Goal: Use online tool/utility: Utilize a website feature to perform a specific function

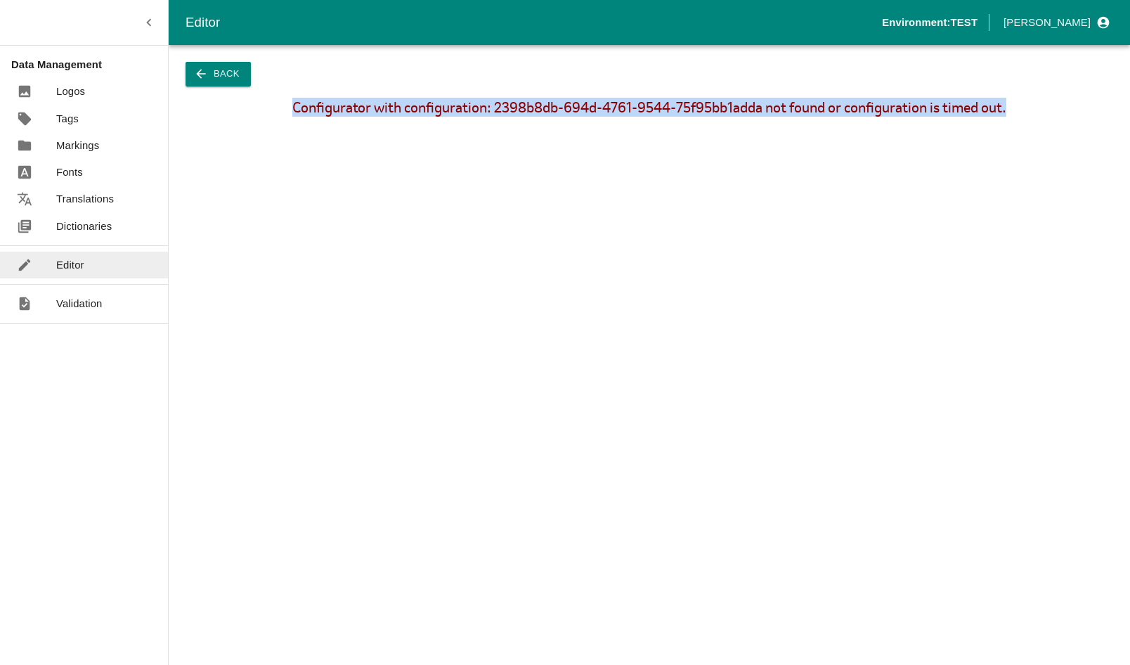
drag, startPoint x: 1014, startPoint y: 110, endPoint x: 278, endPoint y: 93, distance: 736.1
click at [278, 93] on div "Back Configurator with configuration: 2398b8db-694d-4761-9544-75f95bb1adda not …" at bounding box center [650, 355] width 962 height 620
drag, startPoint x: 278, startPoint y: 93, endPoint x: 290, endPoint y: 107, distance: 18.4
click at [290, 107] on div "Configurator with configuration: 2398b8db-694d-4761-9544-75f95bb1adda not found…" at bounding box center [650, 107] width 934 height 15
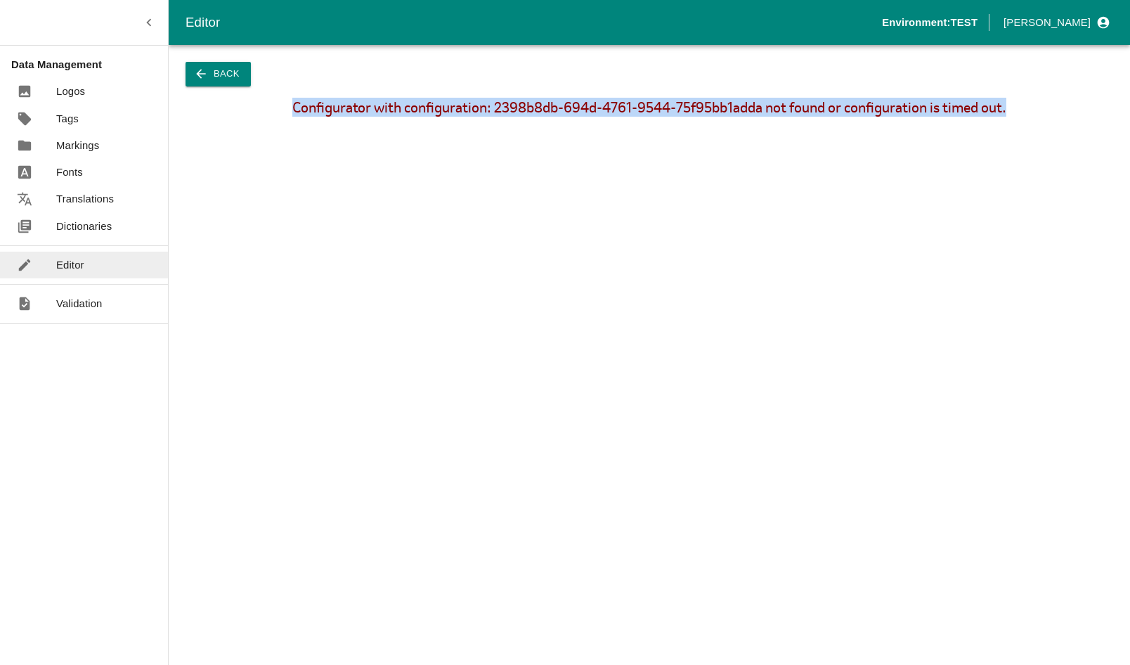
drag, startPoint x: 290, startPoint y: 107, endPoint x: 321, endPoint y: 105, distance: 31.7
click at [321, 105] on div "Configurator with configuration: 2398b8db-694d-4761-9544-75f95bb1adda not found…" at bounding box center [650, 107] width 934 height 15
click at [375, 106] on div "Configurator with configuration: 2398b8db-694d-4761-9544-75f95bb1adda not found…" at bounding box center [650, 107] width 934 height 15
drag, startPoint x: 354, startPoint y: 149, endPoint x: 309, endPoint y: 130, distance: 48.2
click at [353, 149] on div "Configurator with configuration: 2398b8db-694d-4761-9544-75f95bb1adda not found…" at bounding box center [650, 387] width 962 height 575
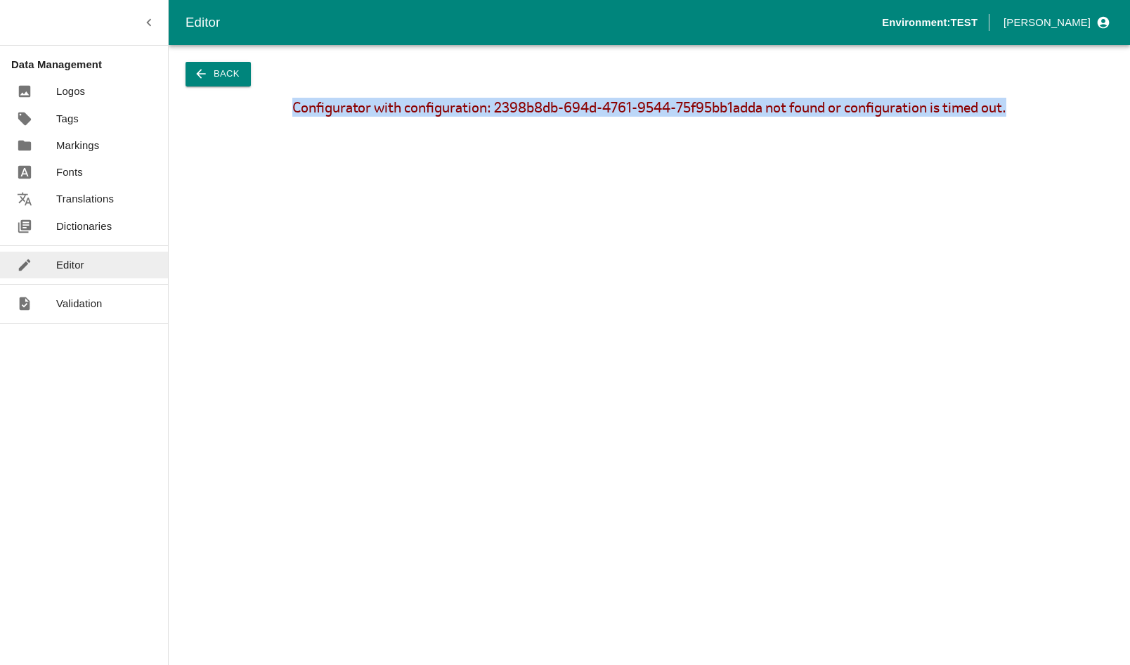
click at [286, 116] on div "Configurator with configuration: 2398b8db-694d-4761-9544-75f95bb1adda not found…" at bounding box center [650, 387] width 962 height 575
drag, startPoint x: 290, startPoint y: 104, endPoint x: 1013, endPoint y: 102, distance: 723.3
click at [1013, 102] on div "Configurator with configuration: 2398b8db-694d-4761-9544-75f95bb1adda not found…" at bounding box center [650, 107] width 934 height 15
click at [1013, 107] on div "Configurator with configuration: 2398b8db-694d-4761-9544-75f95bb1adda not found…" at bounding box center [650, 107] width 934 height 15
drag, startPoint x: 1013, startPoint y: 107, endPoint x: 284, endPoint y: 117, distance: 728.9
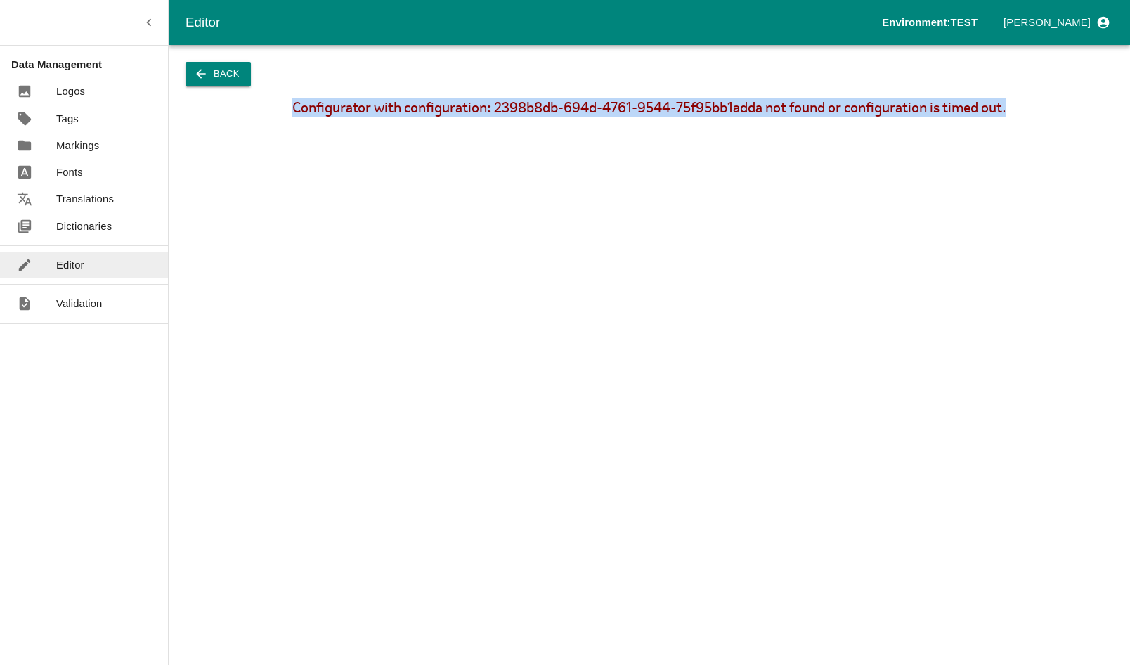
click at [284, 117] on div "Configurator with configuration: 2398b8db-694d-4761-9544-75f95bb1adda not found…" at bounding box center [650, 387] width 962 height 575
drag, startPoint x: 284, startPoint y: 117, endPoint x: 348, endPoint y: 150, distance: 72.3
click at [348, 150] on div "Configurator with configuration: 2398b8db-694d-4761-9544-75f95bb1adda not found…" at bounding box center [650, 387] width 962 height 575
drag, startPoint x: 934, startPoint y: 109, endPoint x: 294, endPoint y: 119, distance: 640.4
click at [294, 119] on div "Configurator with configuration: 2398b8db-694d-4761-9544-75f95bb1adda not found…" at bounding box center [650, 387] width 962 height 575
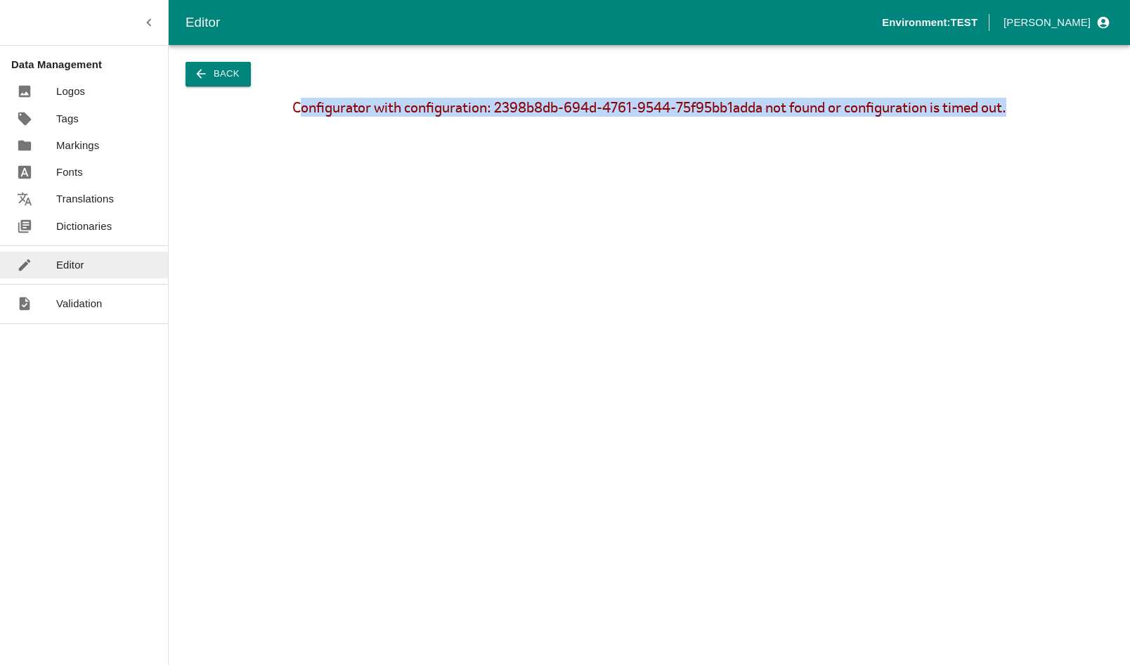
drag, startPoint x: 294, startPoint y: 119, endPoint x: 377, endPoint y: 146, distance: 87.8
click at [321, 145] on div "Configurator with configuration: 2398b8db-694d-4761-9544-75f95bb1adda not found…" at bounding box center [650, 387] width 962 height 575
drag, startPoint x: 796, startPoint y: 106, endPoint x: 297, endPoint y: 117, distance: 499.2
click at [297, 117] on div "Configurator with configuration: 2398b8db-694d-4761-9544-75f95bb1adda not found…" at bounding box center [650, 387] width 962 height 575
drag, startPoint x: 297, startPoint y: 117, endPoint x: 375, endPoint y: 176, distance: 98.3
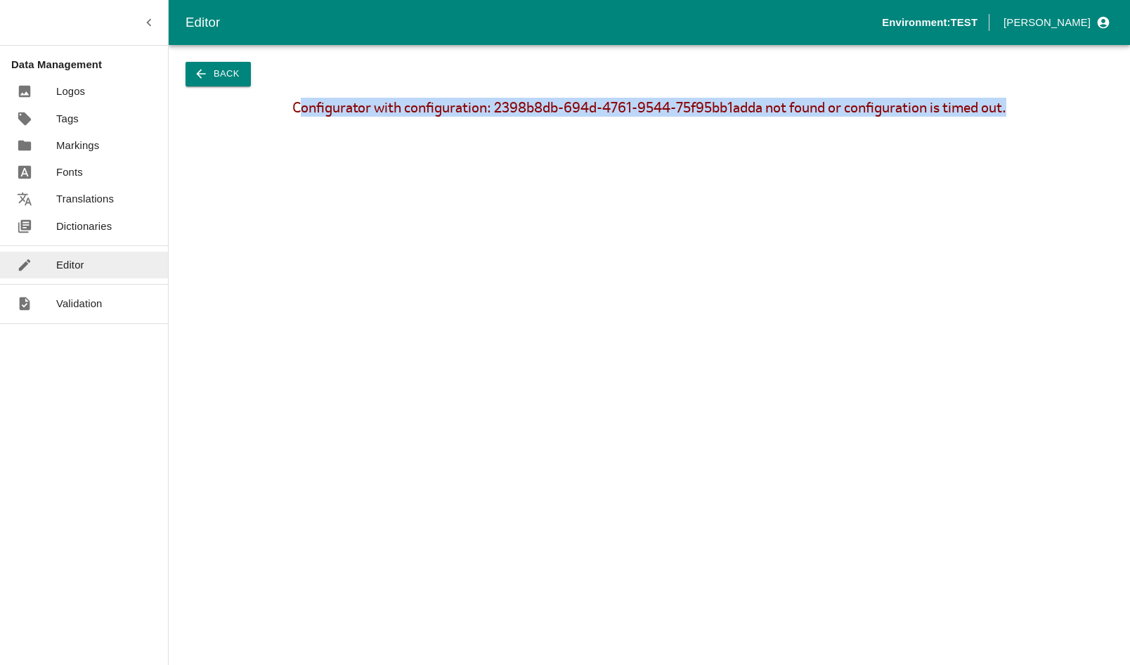
click at [375, 176] on div "Configurator with configuration: 2398b8db-694d-4761-9544-75f95bb1adda not found…" at bounding box center [650, 387] width 962 height 575
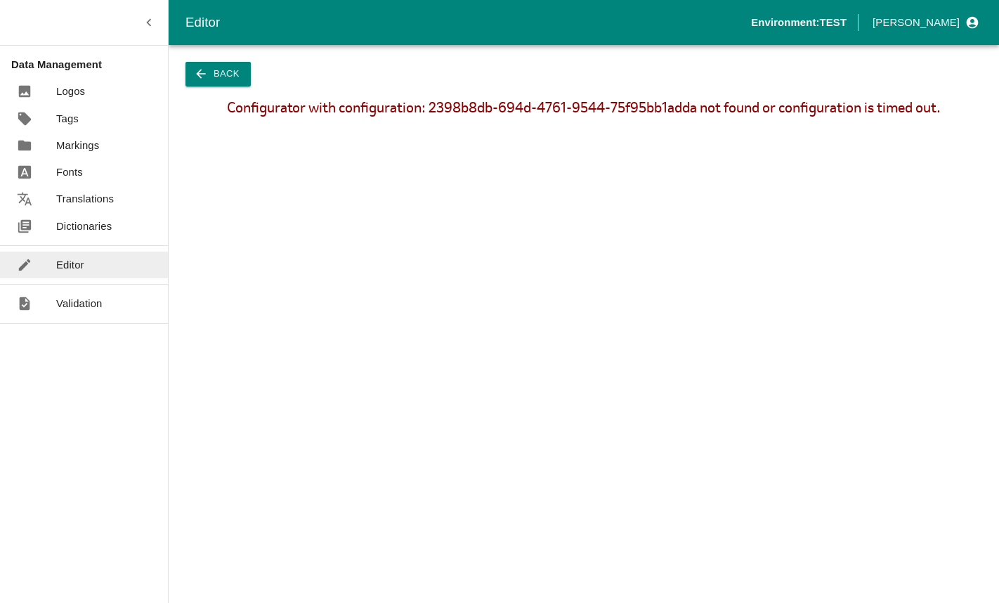
click at [661, 316] on div "Configurator with configuration: 2398b8db-694d-4761-9544-75f95bb1adda not found…" at bounding box center [584, 356] width 831 height 513
click at [231, 77] on button "Back" at bounding box center [218, 74] width 65 height 25
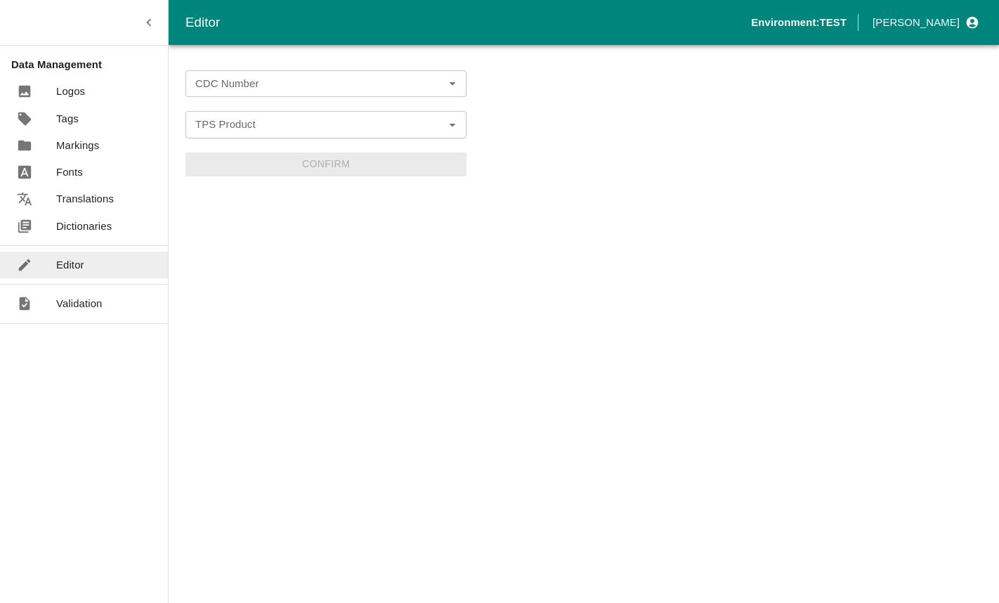
click at [456, 85] on icon "Open" at bounding box center [452, 83] width 15 height 15
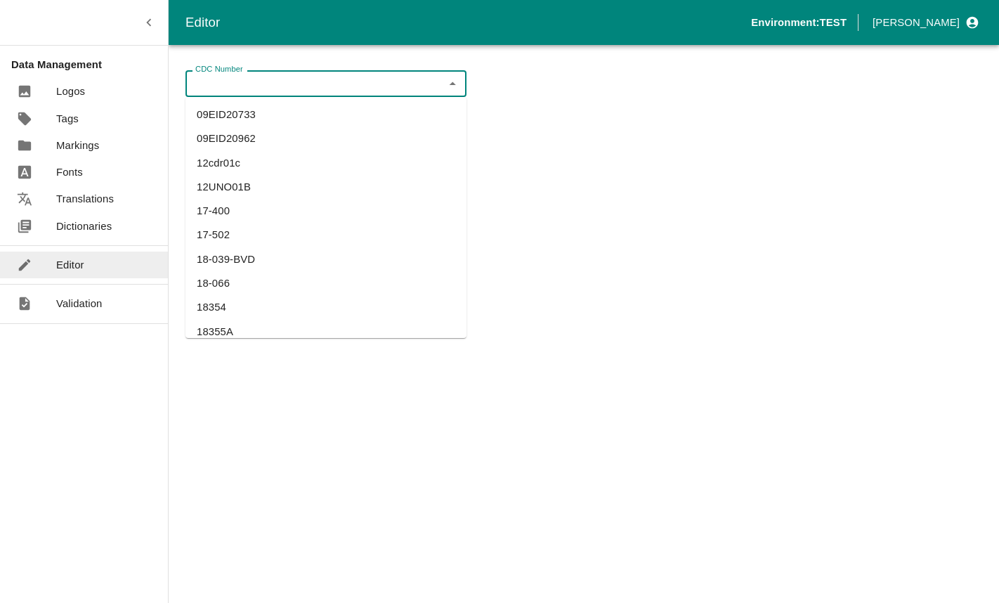
click at [304, 85] on input "CDC Number" at bounding box center [315, 84] width 250 height 18
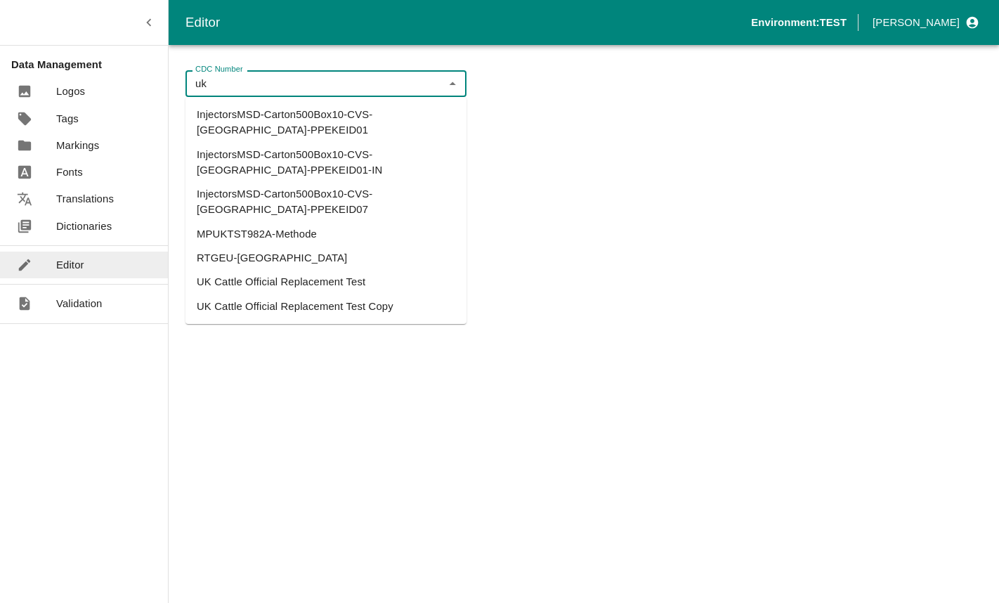
click at [301, 295] on li "UK Cattle Official Replacement Test Copy" at bounding box center [326, 307] width 281 height 24
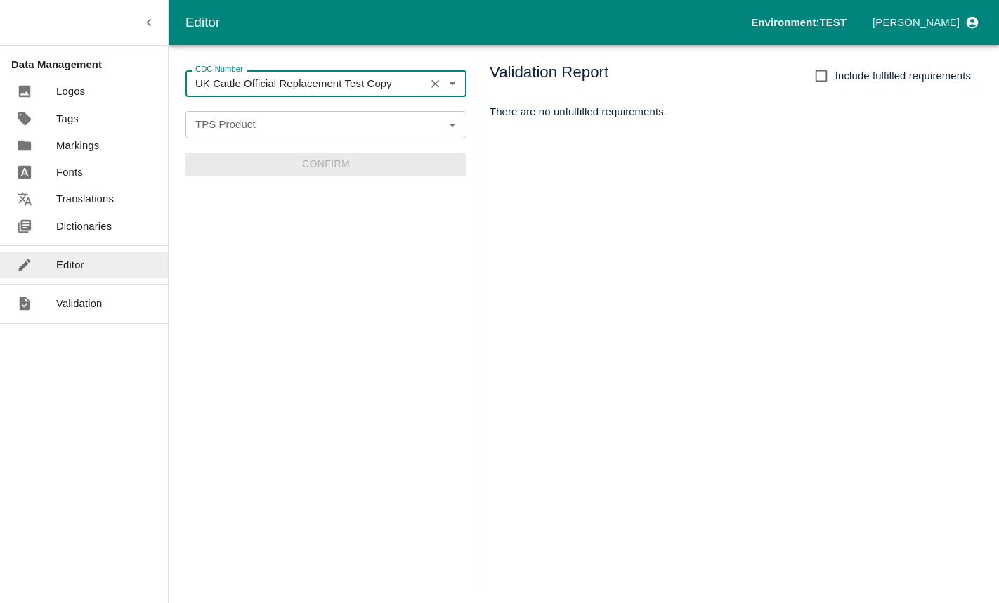
click at [450, 127] on icon "Open" at bounding box center [452, 124] width 15 height 15
type input "UK Cattle Official Replacement Test Copy"
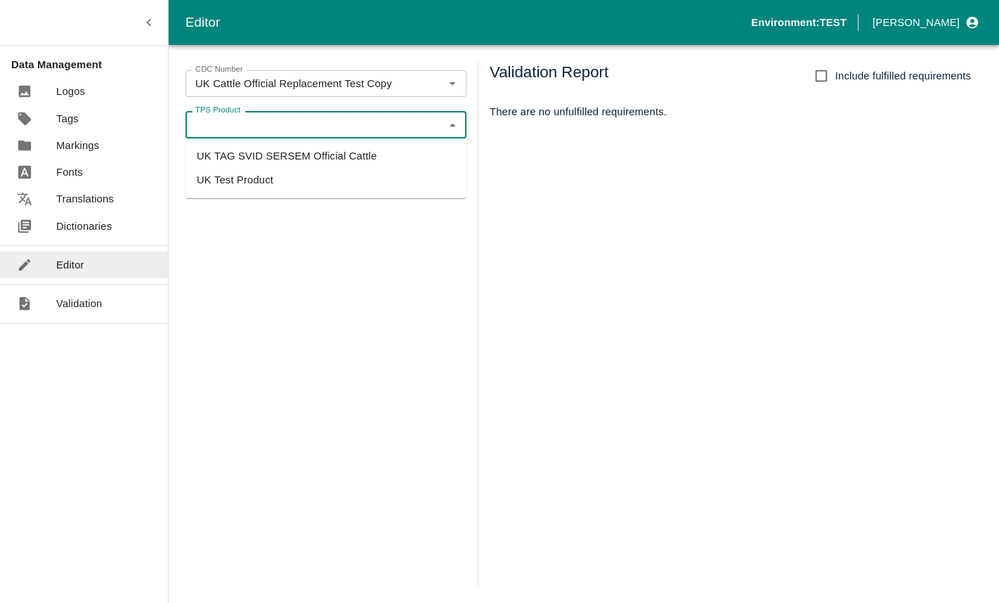
click at [299, 156] on li "UK TAG SVID SERSEM Official Cattle" at bounding box center [326, 156] width 281 height 24
type input "UK TAG SVID SERSEM Official Cattle"
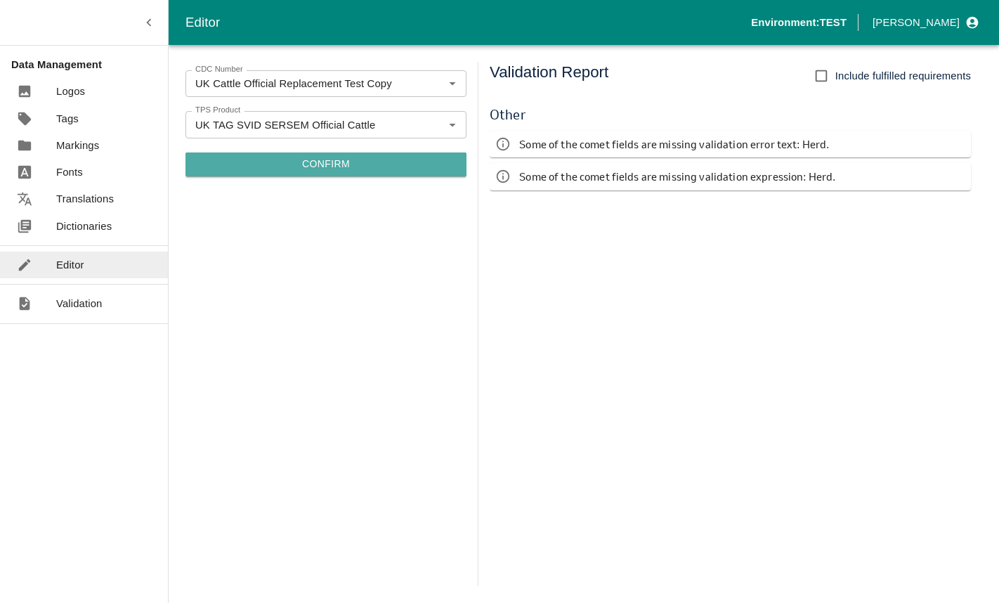
click at [318, 162] on button "Confirm" at bounding box center [326, 165] width 281 height 24
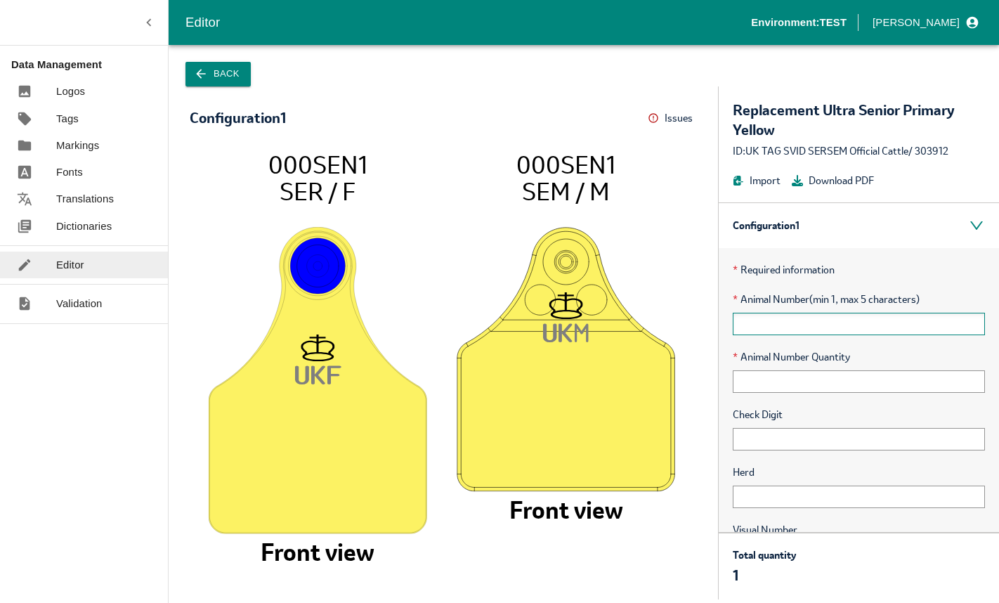
click at [803, 321] on input "text" at bounding box center [859, 324] width 252 height 22
type input "00001"
type input "1"
type input "123456"
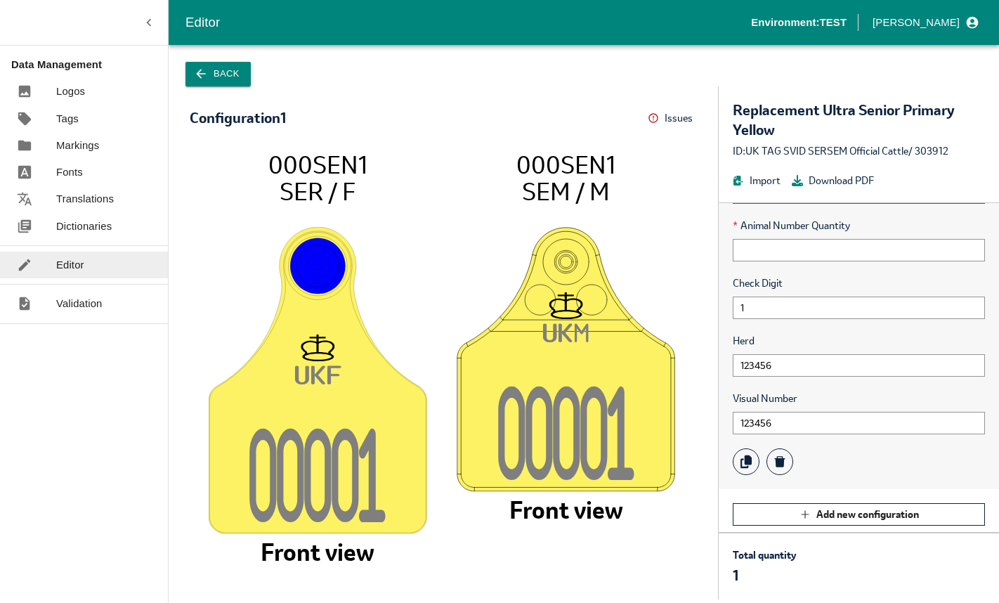
scroll to position [139, 0]
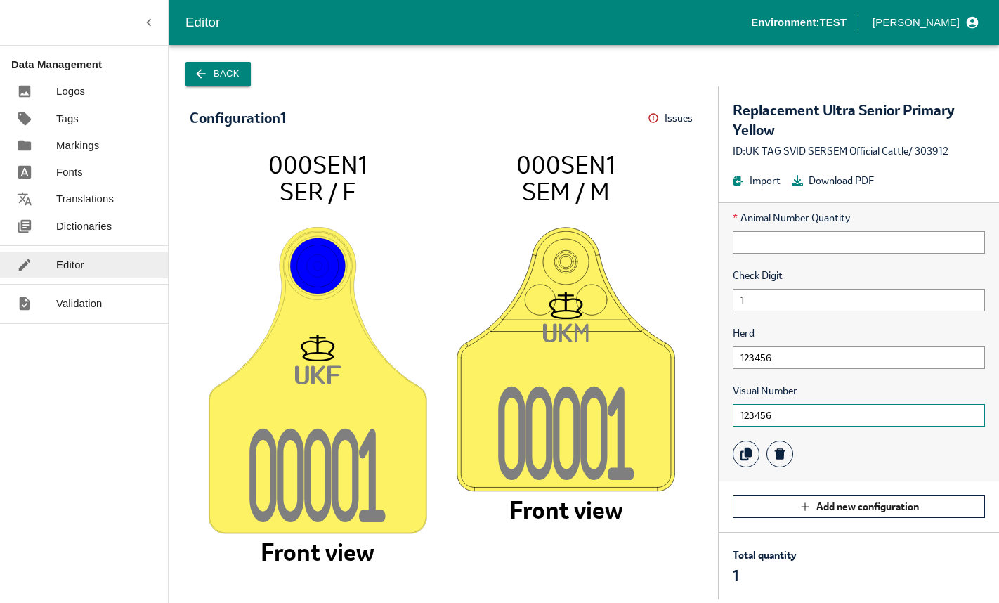
drag, startPoint x: 782, startPoint y: 413, endPoint x: 713, endPoint y: 412, distance: 69.6
click at [713, 413] on div "Configuration 1 Issues Menu UK F 0000 1 000SEN1 SER / F Front view UK M 0000 1 …" at bounding box center [584, 342] width 831 height 513
click at [783, 357] on input "123456" at bounding box center [859, 358] width 252 height 22
drag, startPoint x: 787, startPoint y: 356, endPoint x: 699, endPoint y: 358, distance: 88.6
click at [699, 358] on div "Configuration 1 Issues Menu UK F 0000 1 000SEN1 SER / F Front view UK M 0000 1 …" at bounding box center [584, 342] width 831 height 513
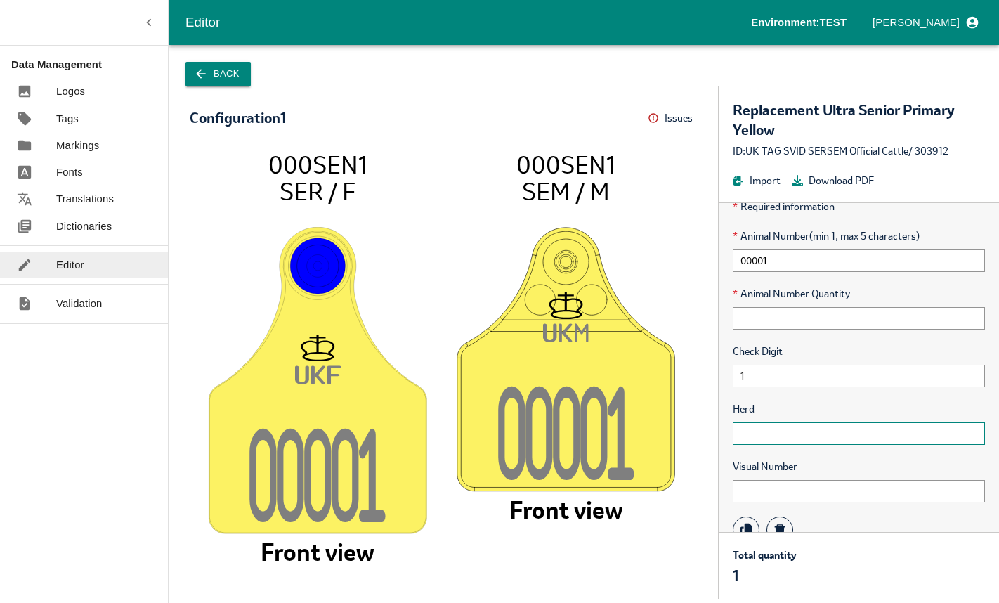
scroll to position [0, 0]
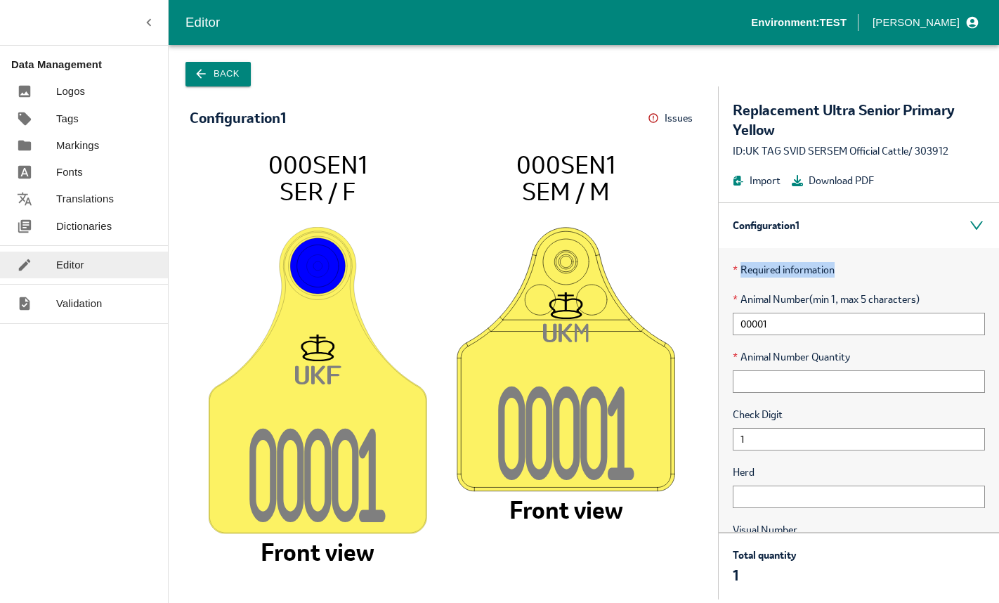
drag, startPoint x: 741, startPoint y: 269, endPoint x: 843, endPoint y: 274, distance: 102.7
click at [843, 274] on p "* Required information" at bounding box center [859, 269] width 252 height 15
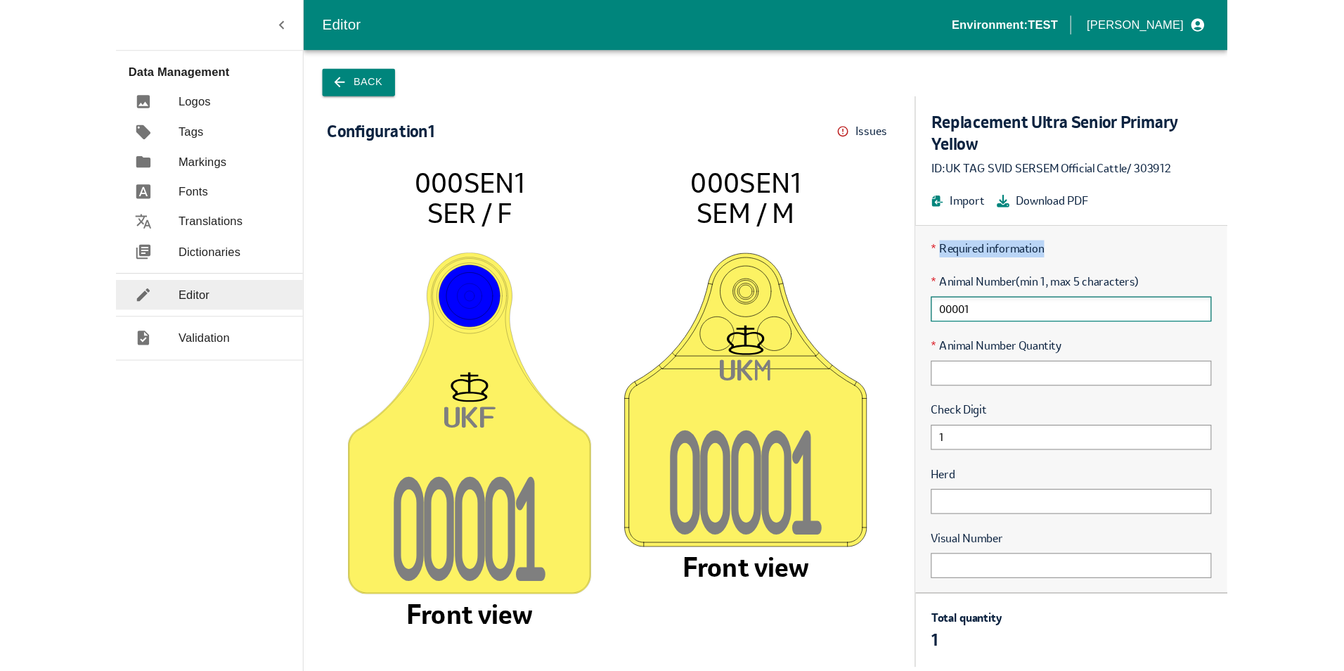
scroll to position [70, 0]
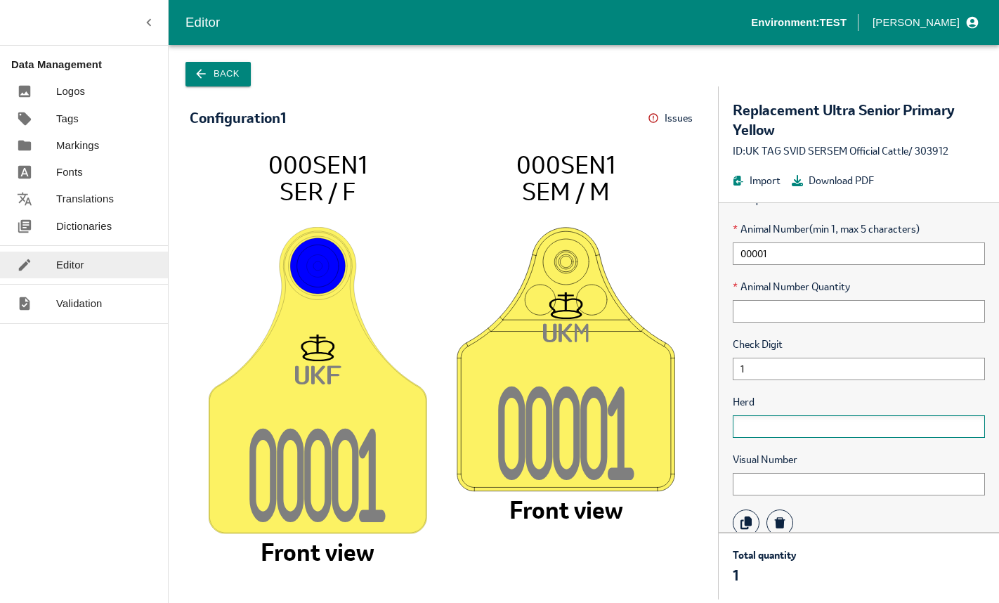
click at [789, 427] on input "text" at bounding box center [859, 426] width 252 height 22
drag, startPoint x: 671, startPoint y: 189, endPoint x: 662, endPoint y: 188, distance: 9.2
click at [671, 189] on icon "UK F 0000 1 000SEN1 SER / F Front view UK M 0000 1 000SEN1 SEM / M Front view" at bounding box center [443, 367] width 479 height 435
drag, startPoint x: 524, startPoint y: 187, endPoint x: 604, endPoint y: 187, distance: 80.1
click at [604, 187] on tspan "SEM / M" at bounding box center [566, 192] width 88 height 32
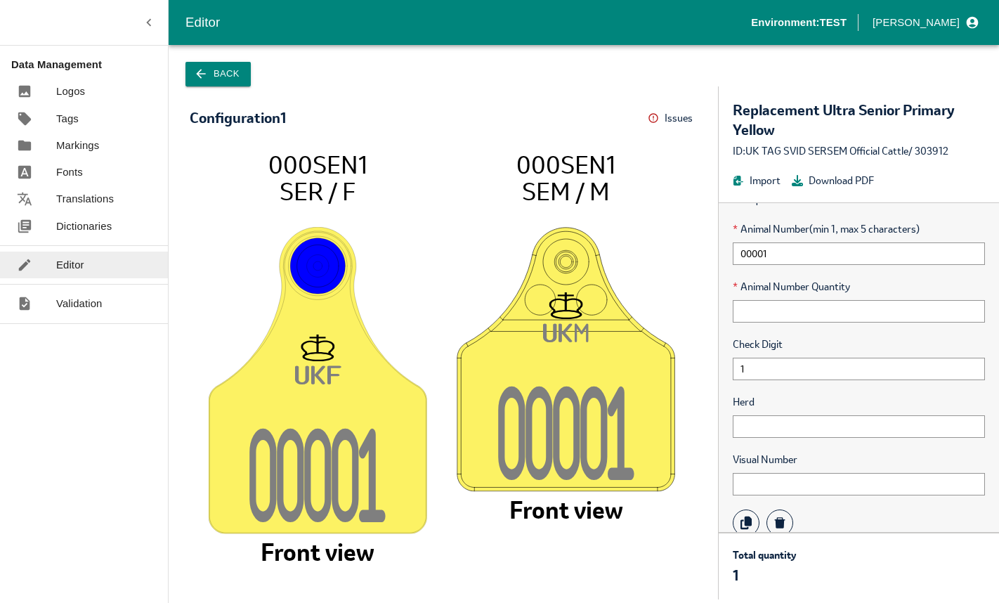
drag, startPoint x: 604, startPoint y: 187, endPoint x: 623, endPoint y: 200, distance: 22.6
click at [623, 200] on icon "UK F 0000 1 000SEN1 SER / F Front view UK M 0000 1 000SEN1 SEM / M Front view" at bounding box center [443, 367] width 479 height 435
drag, startPoint x: 525, startPoint y: 187, endPoint x: 610, endPoint y: 186, distance: 85.1
click at [610, 186] on tspan "SEM / M" at bounding box center [566, 192] width 88 height 32
drag, startPoint x: 610, startPoint y: 186, endPoint x: 593, endPoint y: 190, distance: 18.1
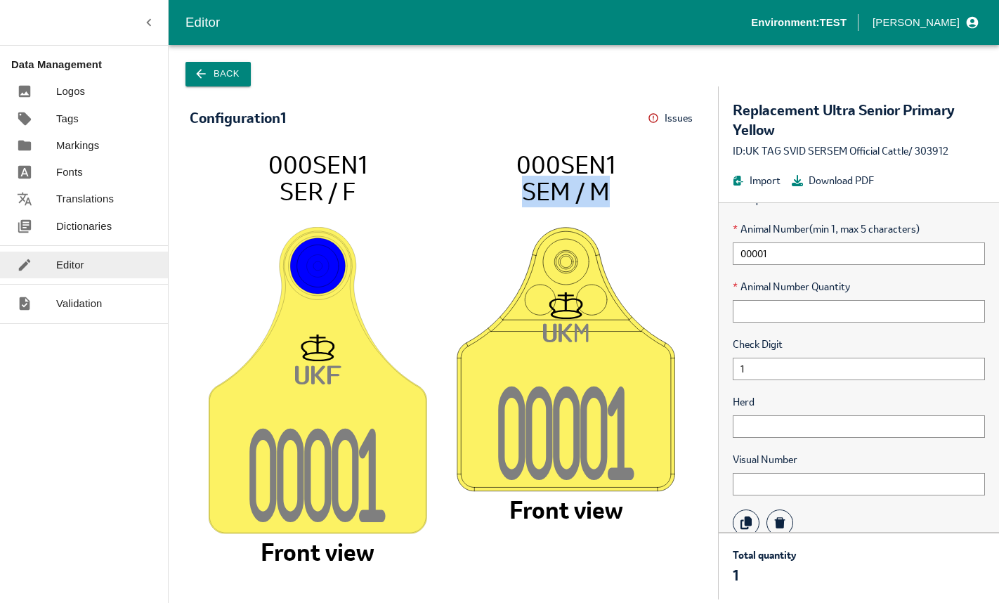
click at [593, 190] on tspan "SEM / M" at bounding box center [566, 192] width 88 height 32
drag, startPoint x: 526, startPoint y: 190, endPoint x: 618, endPoint y: 193, distance: 92.1
click at [618, 193] on icon "UK F 0000 1 000SEN1 SER / F Front view UK M 0000 1 000SEN1 SEM / M Front view" at bounding box center [443, 367] width 479 height 435
click at [520, 193] on icon "UK F 0000 1 000SEN1 SER / F Front view UK M 0000 1 000SEN1 SEM / M Front view" at bounding box center [443, 367] width 479 height 435
drag, startPoint x: 520, startPoint y: 169, endPoint x: 613, endPoint y: 190, distance: 95.0
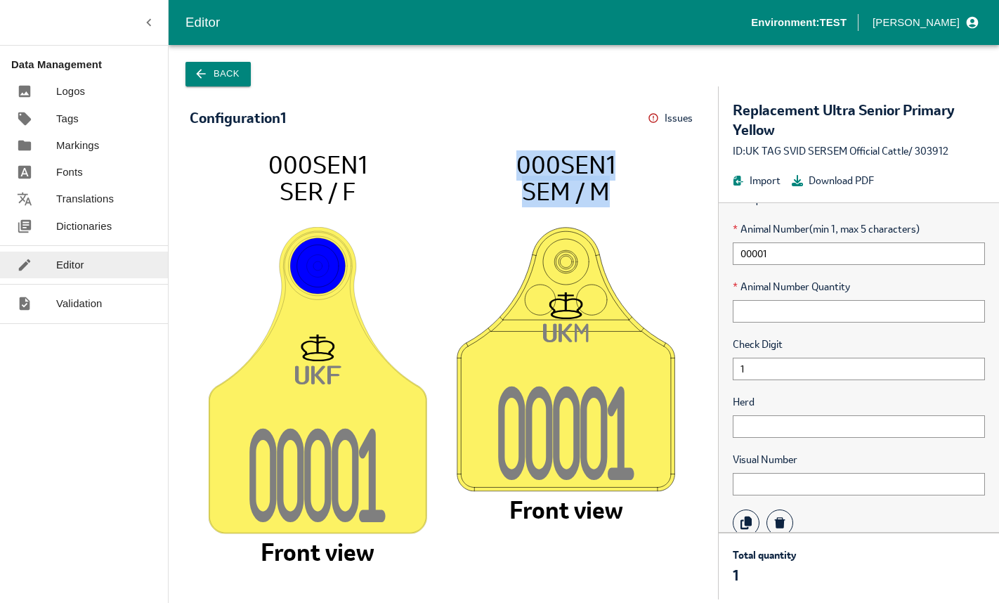
click at [613, 190] on icon "UK F 0000 1 000SEN1 SER / F Front view UK M 0000 1 000SEN1 SEM / M Front view" at bounding box center [443, 367] width 479 height 435
drag, startPoint x: 613, startPoint y: 190, endPoint x: 550, endPoint y: 188, distance: 62.6
click at [558, 190] on tspan "SEM / M" at bounding box center [566, 192] width 88 height 32
drag, startPoint x: 522, startPoint y: 162, endPoint x: 600, endPoint y: 185, distance: 81.9
click at [600, 185] on icon "UK F 0000 1 000SEN1 SER / F Front view UK M 0000 1 000SEN1 SEM / M Front view" at bounding box center [443, 367] width 479 height 435
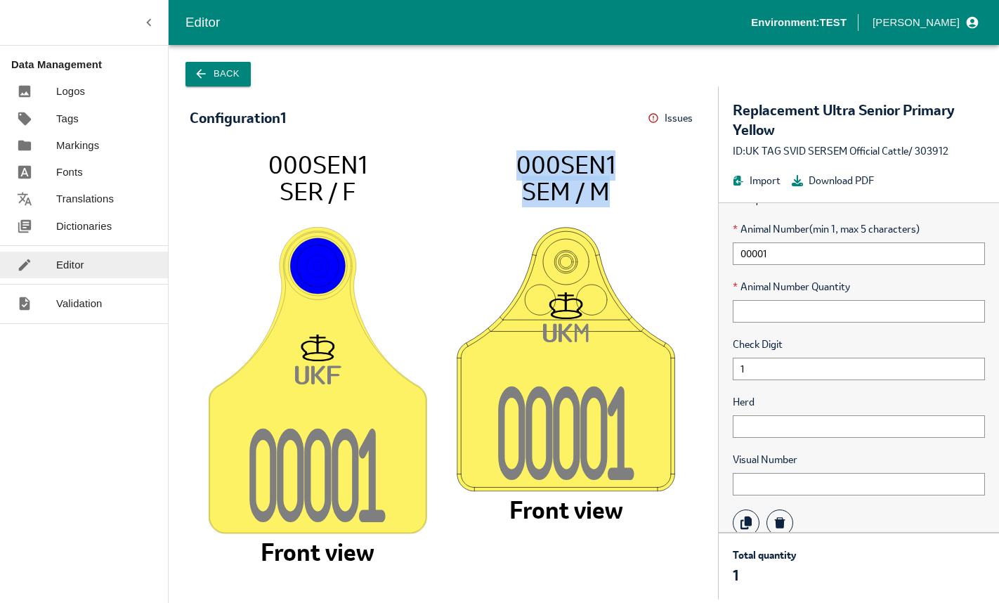
click at [600, 185] on tspan "SEM / M" at bounding box center [566, 192] width 88 height 32
drag, startPoint x: 524, startPoint y: 162, endPoint x: 611, endPoint y: 184, distance: 89.8
click at [611, 184] on icon "UK F 0000 1 000SEN1 SER / F Front view UK M 0000 1 000SEN1 SEM / M Front view" at bounding box center [443, 367] width 479 height 435
drag, startPoint x: 611, startPoint y: 184, endPoint x: 577, endPoint y: 185, distance: 33.7
click at [579, 186] on tspan "SEM / M" at bounding box center [566, 192] width 88 height 32
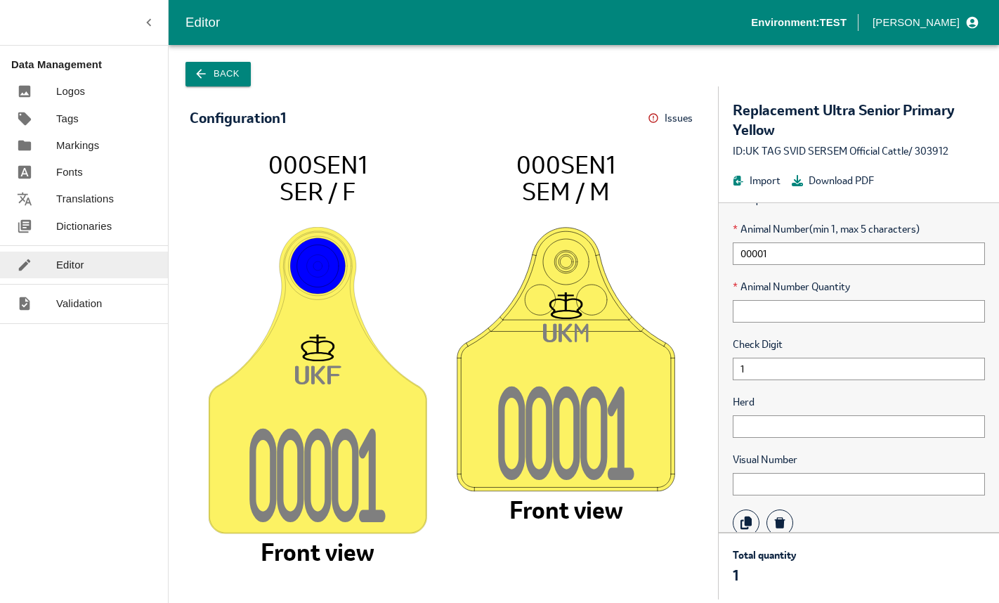
drag, startPoint x: 522, startPoint y: 164, endPoint x: 622, endPoint y: 193, distance: 104.8
click at [622, 193] on icon "UK F 0000 1 000SEN1 SER / F Front view UK M 0000 1 000SEN1 SEM / M Front view" at bounding box center [443, 367] width 479 height 435
drag, startPoint x: 622, startPoint y: 193, endPoint x: 591, endPoint y: 192, distance: 31.0
click at [591, 192] on tspan "SEM / M" at bounding box center [566, 192] width 88 height 32
drag, startPoint x: 521, startPoint y: 164, endPoint x: 628, endPoint y: 194, distance: 111.5
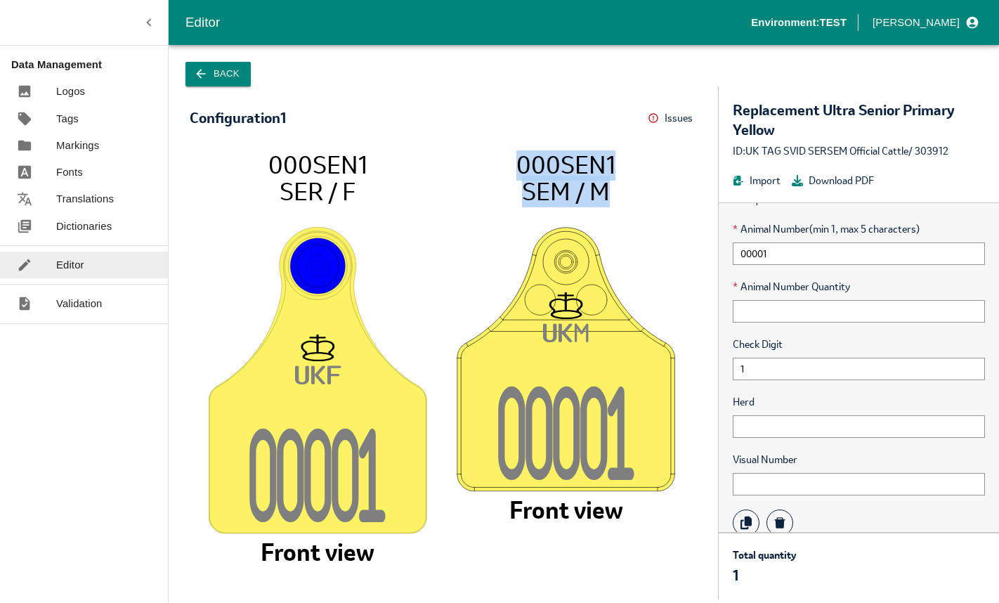
click at [628, 194] on icon "UK F 0000 1 000SEN1 SER / F Front view UK M 0000 1 000SEN1 SEM / M Front view" at bounding box center [443, 367] width 479 height 435
drag, startPoint x: 628, startPoint y: 194, endPoint x: 555, endPoint y: 182, distance: 74.8
click at [555, 184] on tspan "SEM / M" at bounding box center [566, 192] width 88 height 32
click at [518, 161] on tspan "000SEN1" at bounding box center [566, 164] width 99 height 32
click at [517, 162] on tspan "000SEN1" at bounding box center [566, 164] width 99 height 32
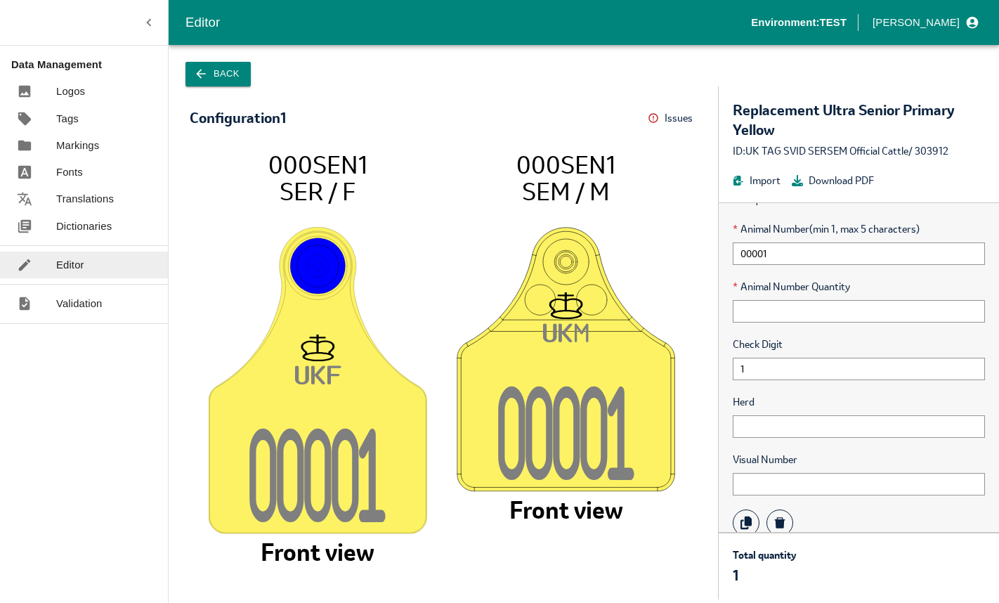
click at [217, 69] on button "Back" at bounding box center [218, 74] width 65 height 25
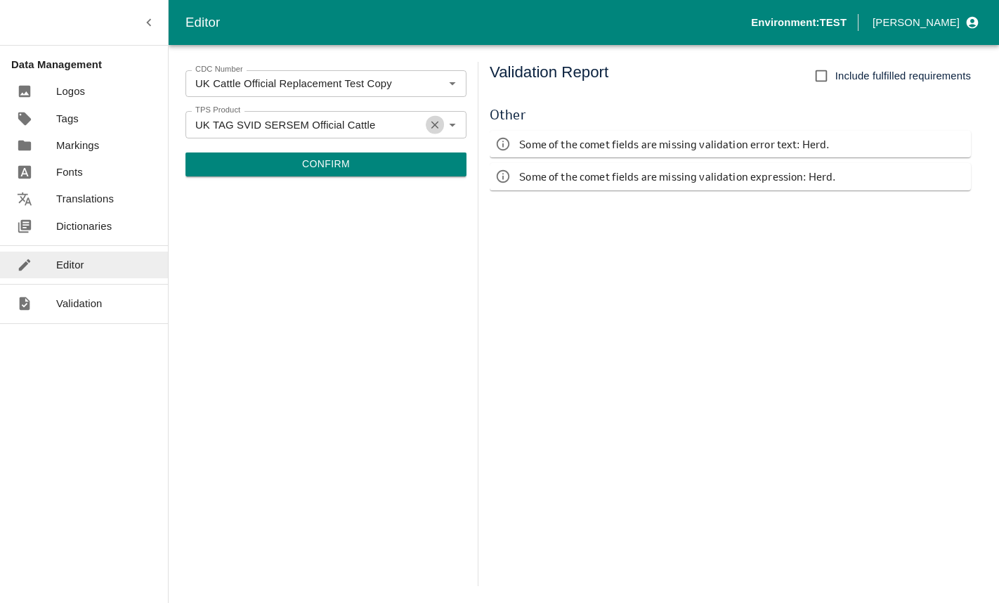
click at [436, 125] on icon "Clear" at bounding box center [436, 125] width 8 height 8
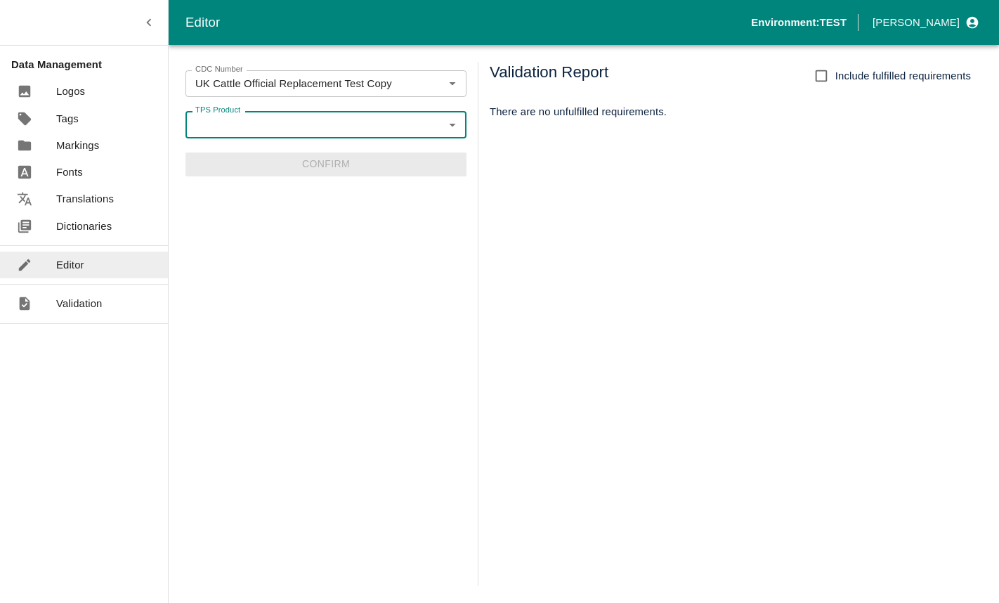
click at [449, 120] on icon "Open" at bounding box center [452, 124] width 15 height 15
click at [240, 169] on li "UK Test Product" at bounding box center [326, 180] width 281 height 24
type input "UK Test Product"
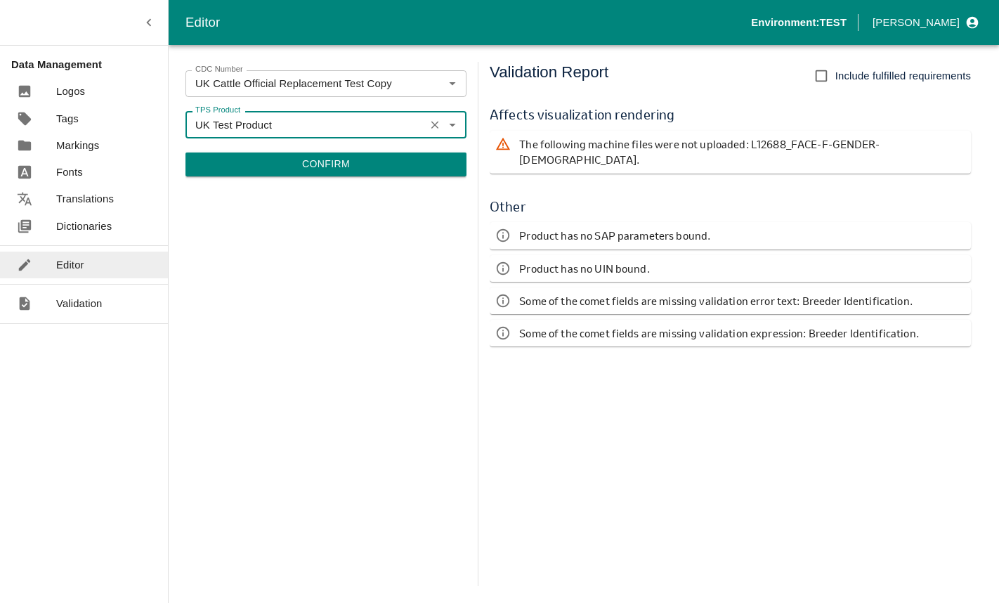
click at [342, 160] on button "Confirm" at bounding box center [326, 165] width 281 height 24
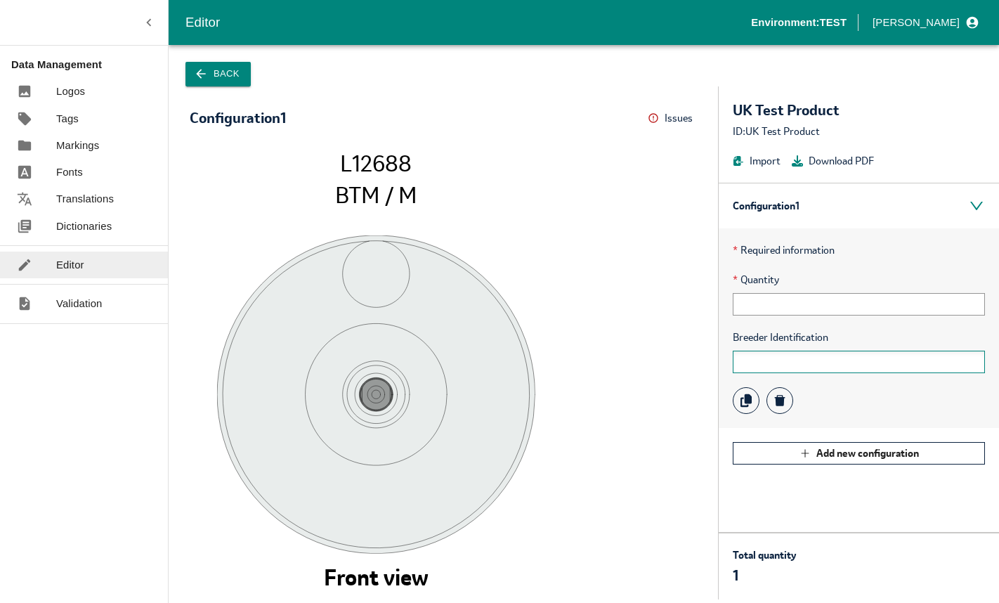
click at [784, 359] on input "text" at bounding box center [859, 362] width 252 height 22
type input "12344"
click at [784, 302] on input "text" at bounding box center [859, 304] width 252 height 22
drag, startPoint x: 656, startPoint y: 283, endPoint x: 666, endPoint y: 287, distance: 11.0
click at [656, 283] on icon "L12688 BTM / M Front view" at bounding box center [443, 367] width 479 height 435
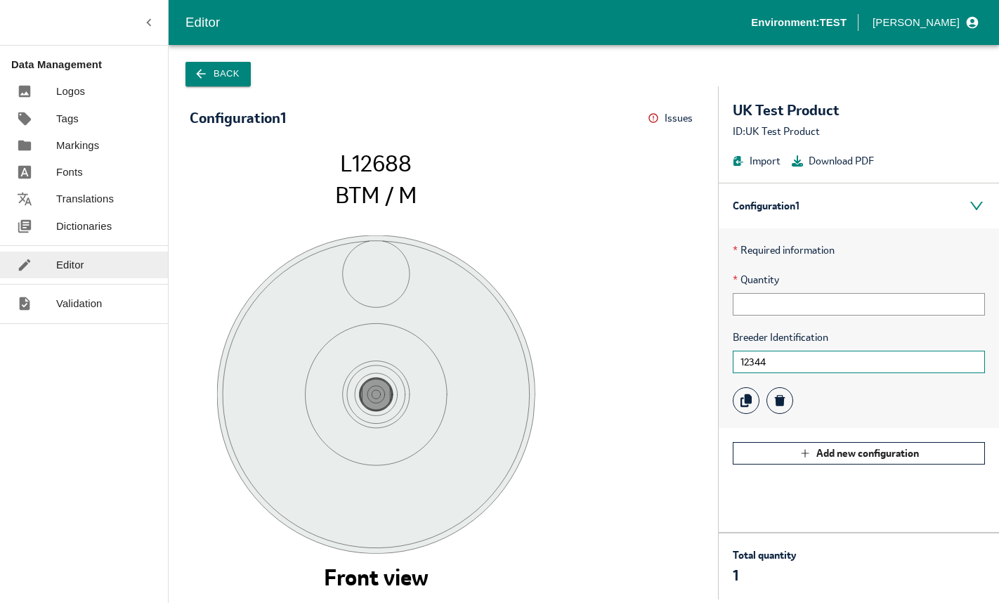
drag, startPoint x: 806, startPoint y: 368, endPoint x: 671, endPoint y: 357, distance: 135.4
click at [680, 360] on div "Configuration 1 Issues Menu L12688 BTM / M Front view UK Test Product ID: UK Te…" at bounding box center [584, 342] width 831 height 513
click at [228, 70] on button "Back" at bounding box center [218, 74] width 65 height 25
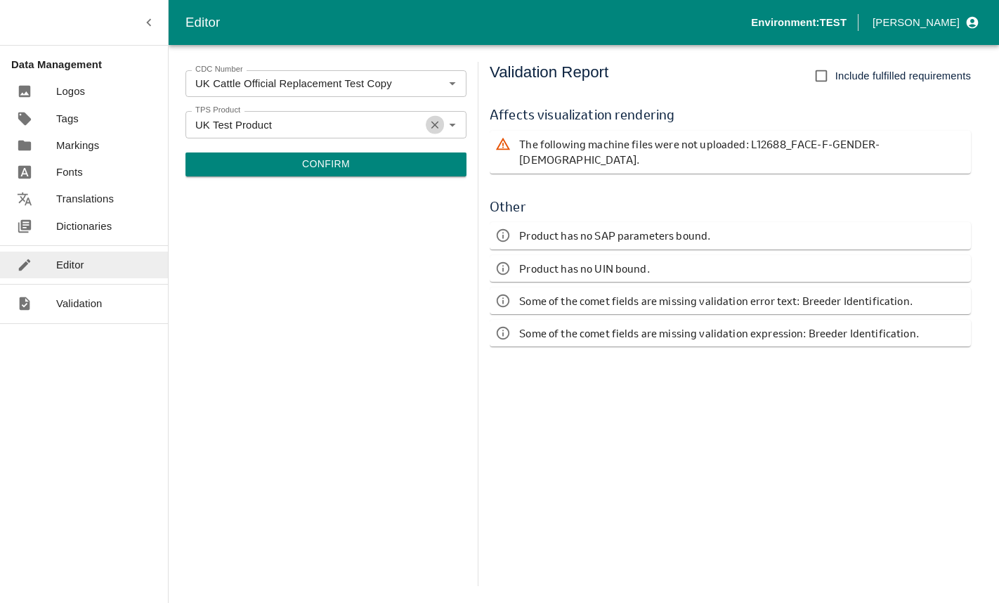
click at [434, 125] on icon "Clear" at bounding box center [436, 125] width 8 height 8
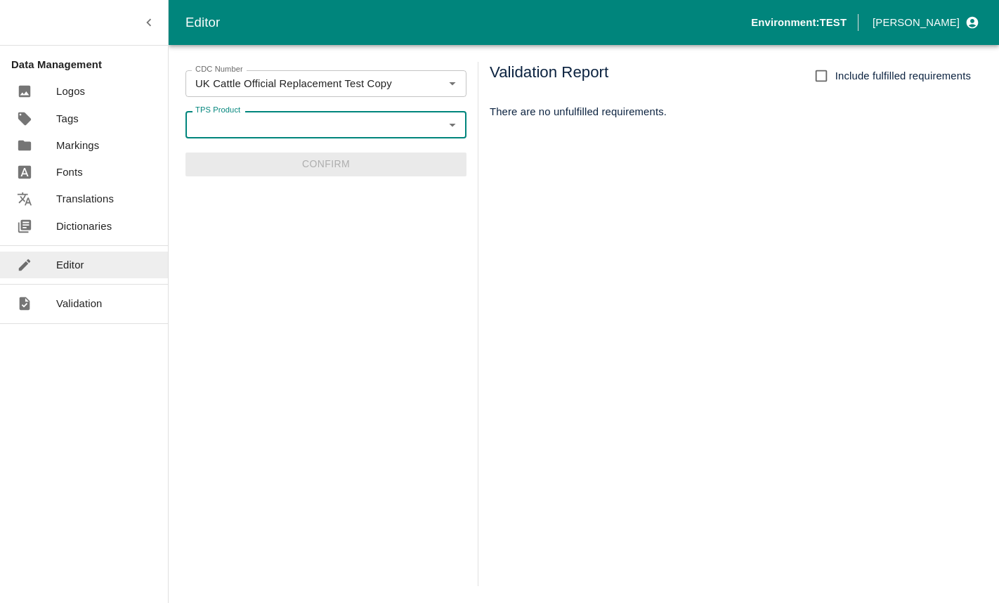
click at [456, 124] on icon "Open" at bounding box center [452, 124] width 15 height 15
click at [231, 151] on li "UK TAG SVID SERSEM Official Cattle" at bounding box center [326, 156] width 281 height 24
type input "UK TAG SVID SERSEM Official Cattle"
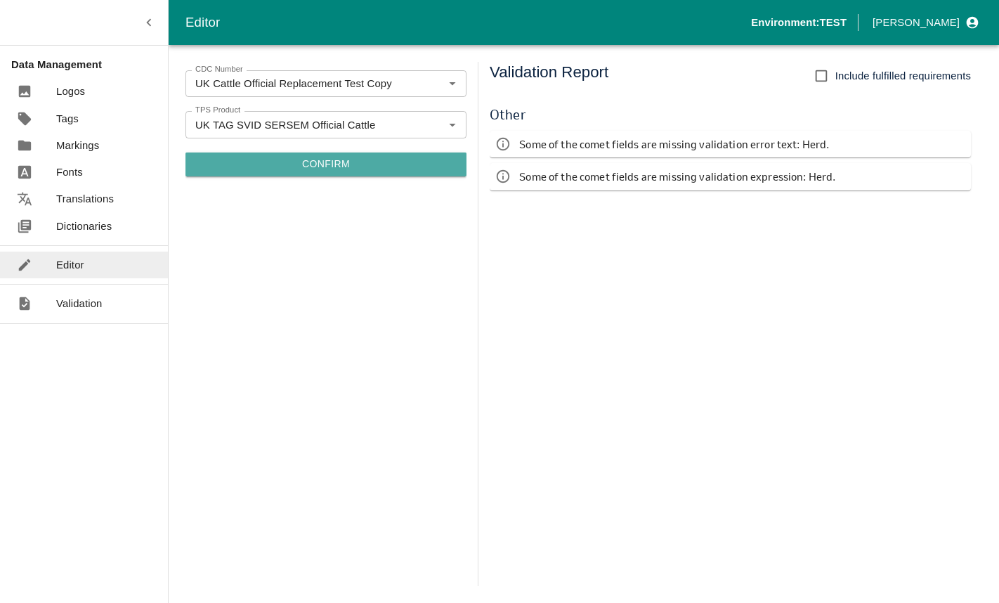
click at [325, 159] on button "Confirm" at bounding box center [326, 165] width 281 height 24
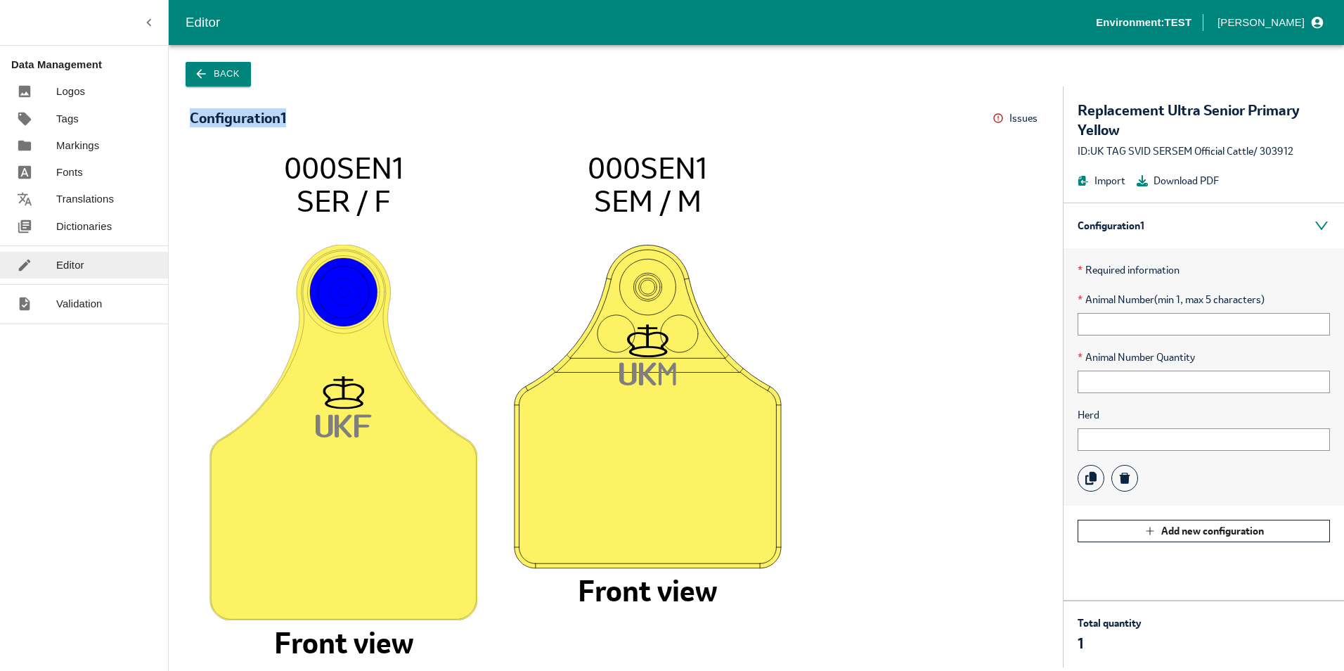
drag, startPoint x: 290, startPoint y: 114, endPoint x: 189, endPoint y: 108, distance: 100.7
click at [189, 108] on div "Configuration 1 Issues Menu UK F 000SEN1 SER / F Front view UK M 000SEN1 SEM / …" at bounding box center [616, 376] width 894 height 581
drag, startPoint x: 189, startPoint y: 108, endPoint x: 210, endPoint y: 119, distance: 23.9
click at [219, 119] on div "Configuration 1" at bounding box center [238, 117] width 96 height 15
drag, startPoint x: 188, startPoint y: 116, endPoint x: 298, endPoint y: 117, distance: 109.7
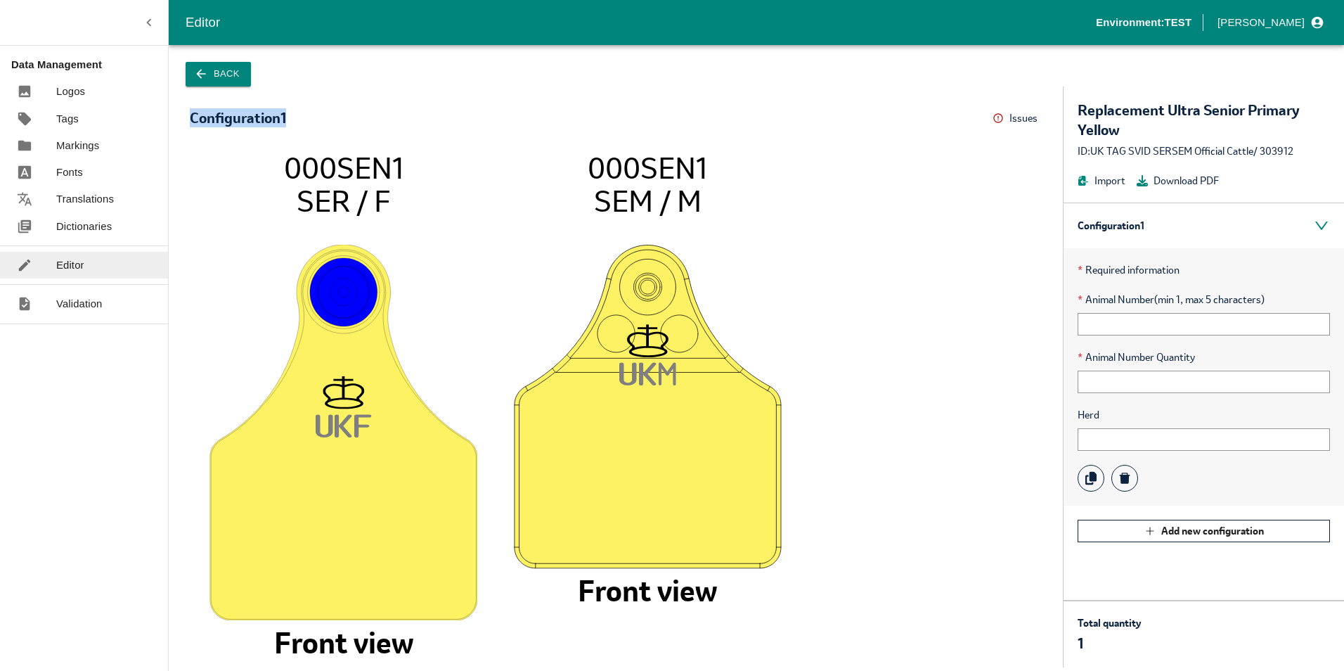
click at [298, 117] on div "Configuration 1 Issues Menu UK F 000SEN1 SER / F Front view UK M 000SEN1 SEM / …" at bounding box center [616, 376] width 894 height 581
click at [298, 117] on div "Configuration 1 Issues Menu" at bounding box center [616, 119] width 852 height 22
drag, startPoint x: 283, startPoint y: 164, endPoint x: 458, endPoint y: 162, distance: 175.0
click at [458, 162] on icon "UK F 000SEN1 SER / F Front view UK M 000SEN1 SEM / M Front view" at bounding box center [616, 401] width 824 height 503
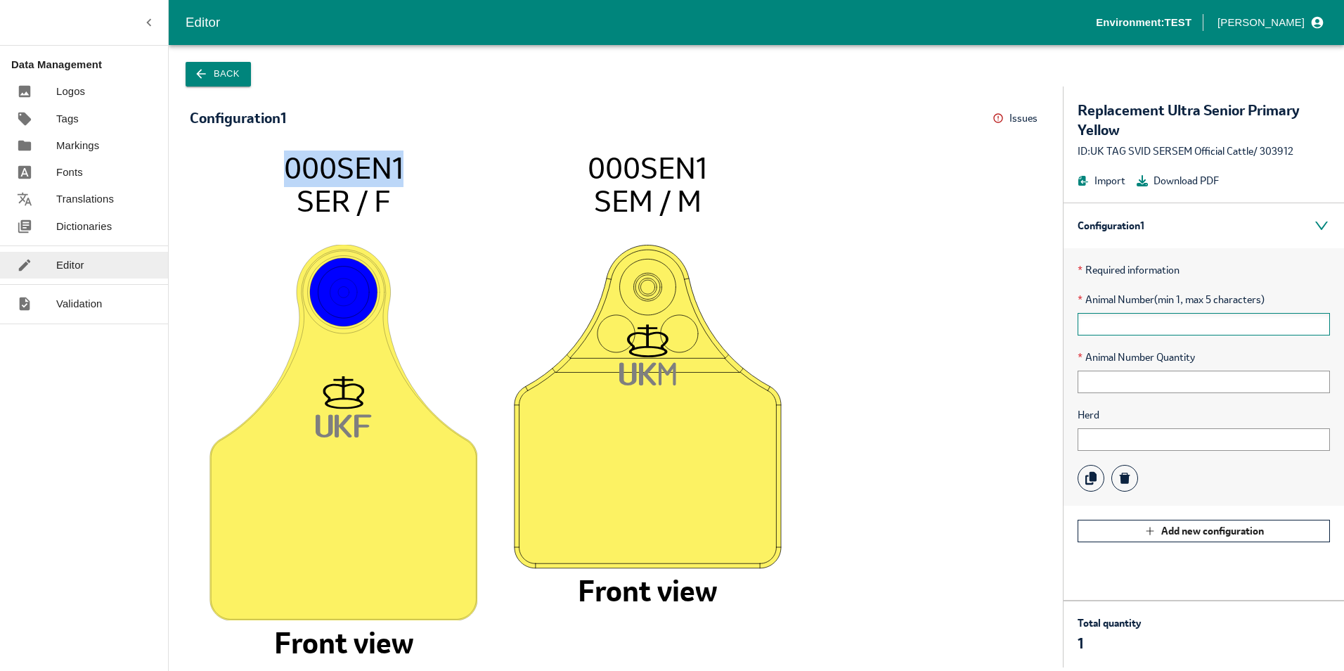
click at [1130, 325] on input "text" at bounding box center [1204, 324] width 252 height 22
type input "00001"
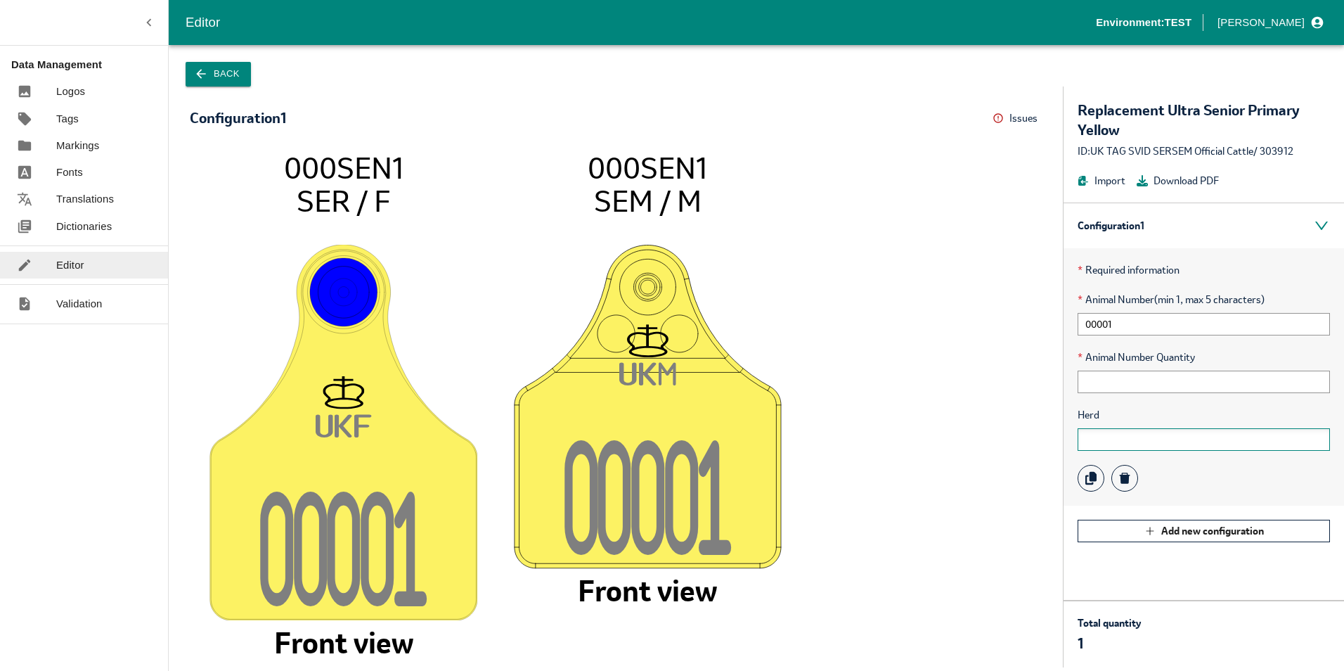
click at [1116, 441] on input "text" at bounding box center [1204, 439] width 252 height 22
click at [1117, 439] on input "text" at bounding box center [1204, 439] width 252 height 22
type input "123456"
click at [344, 182] on tspan "SER / F" at bounding box center [343, 201] width 93 height 38
click at [641, 370] on tspan "UK" at bounding box center [638, 376] width 39 height 28
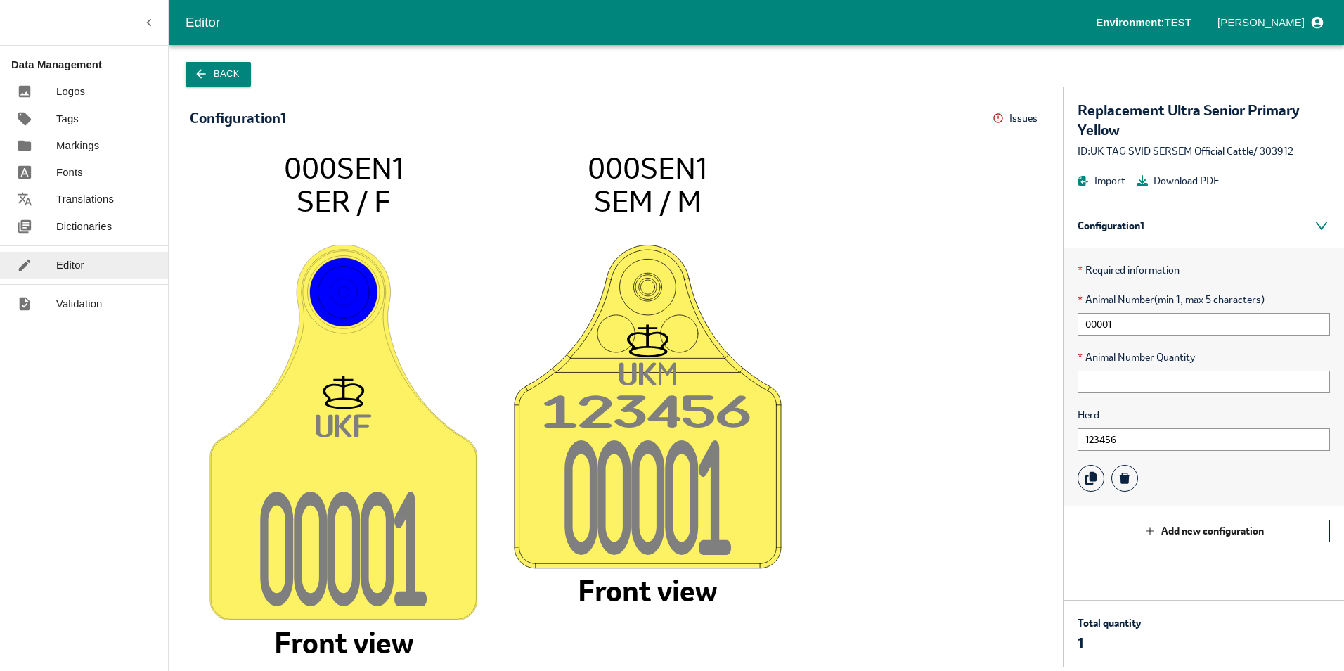
drag, startPoint x: 318, startPoint y: 422, endPoint x: 370, endPoint y: 422, distance: 52.0
click at [370, 422] on text "UK F" at bounding box center [344, 427] width 56 height 28
click at [368, 422] on tspan "F" at bounding box center [363, 427] width 18 height 28
drag, startPoint x: 716, startPoint y: 598, endPoint x: 583, endPoint y: 595, distance: 132.9
click at [583, 595] on tspan "Front view" at bounding box center [647, 590] width 139 height 38
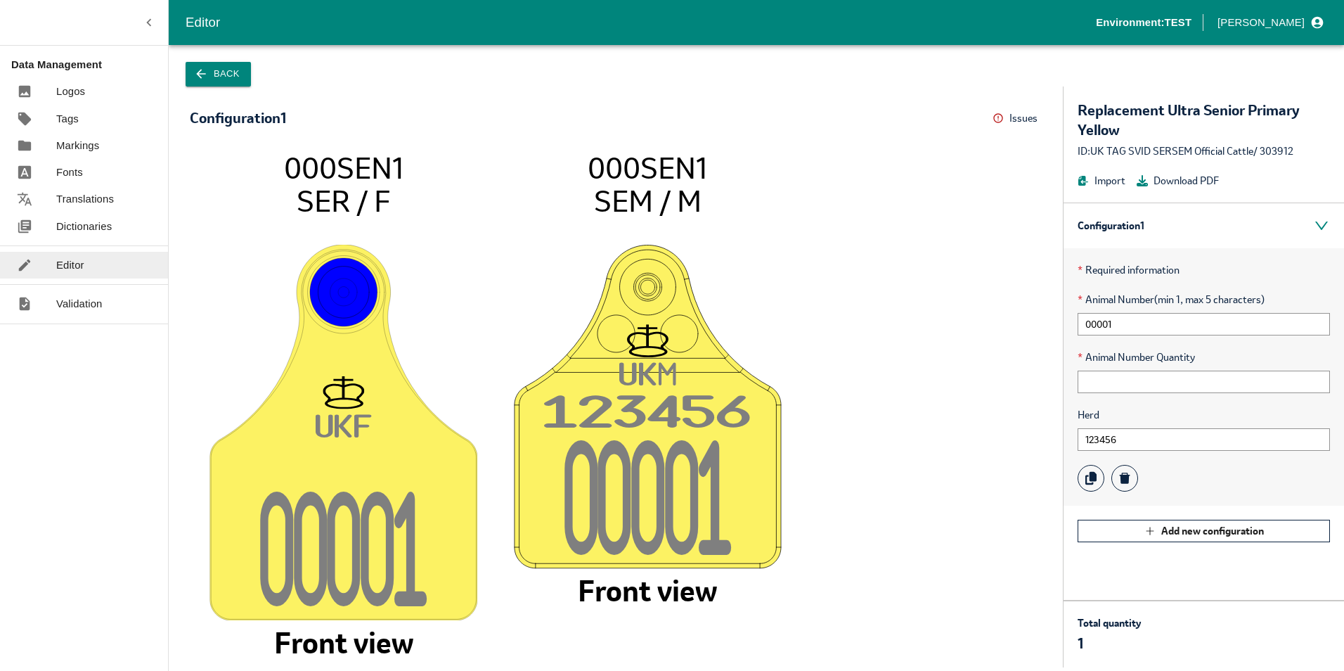
drag, startPoint x: 583, startPoint y: 595, endPoint x: 736, endPoint y: 591, distance: 153.3
click at [796, 596] on icon "UK F 0000 1 000SEN1 SER / F Front view UK M 12345 6 0000 1 000SEN1 SEM / M Fron…" at bounding box center [616, 401] width 824 height 503
drag, startPoint x: 578, startPoint y: 584, endPoint x: 708, endPoint y: 590, distance: 130.2
click at [708, 590] on tspan "Front view" at bounding box center [647, 590] width 139 height 38
drag, startPoint x: 708, startPoint y: 590, endPoint x: 697, endPoint y: 593, distance: 11.6
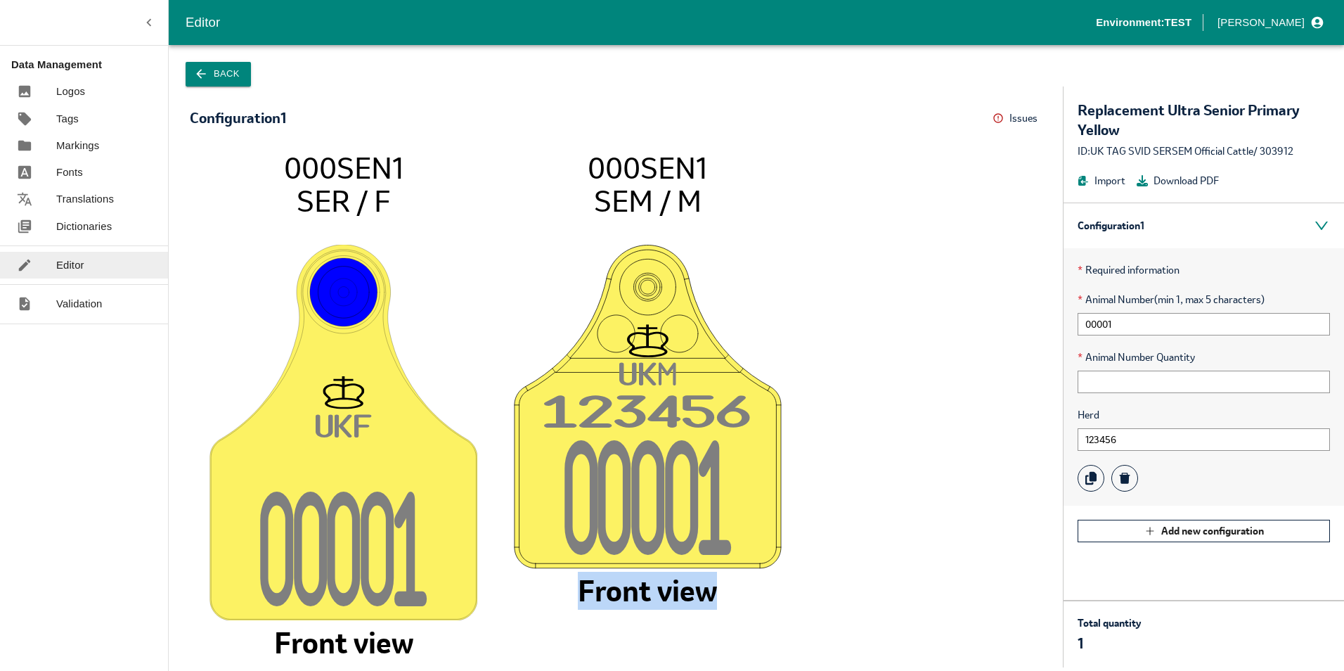
click at [706, 590] on tspan "Front view" at bounding box center [647, 590] width 139 height 38
click at [590, 590] on tspan "Front view" at bounding box center [647, 590] width 139 height 38
drag, startPoint x: 582, startPoint y: 586, endPoint x: 730, endPoint y: 595, distance: 147.8
click at [730, 595] on icon "UK F 0000 1 000SEN1 SER / F Front view UK M 12345 6 0000 1 000SEN1 SEM / M Fron…" at bounding box center [616, 401] width 824 height 503
drag, startPoint x: 730, startPoint y: 595, endPoint x: 713, endPoint y: 600, distance: 17.6
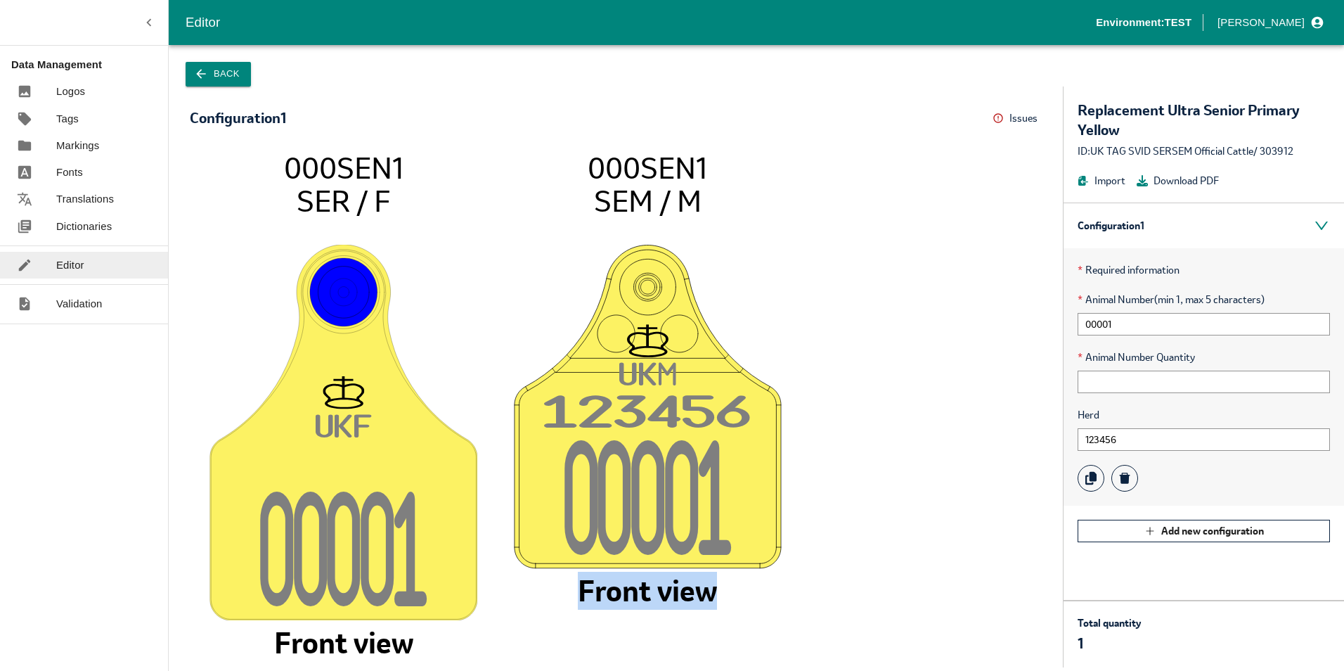
click at [725, 596] on icon "UK F 0000 1 000SEN1 SER / F Front view UK M 12345 6 0000 1 000SEN1 SEM / M Fron…" at bounding box center [616, 401] width 824 height 503
click at [716, 594] on tspan "Front view" at bounding box center [647, 590] width 139 height 38
drag, startPoint x: 582, startPoint y: 587, endPoint x: 744, endPoint y: 588, distance: 162.4
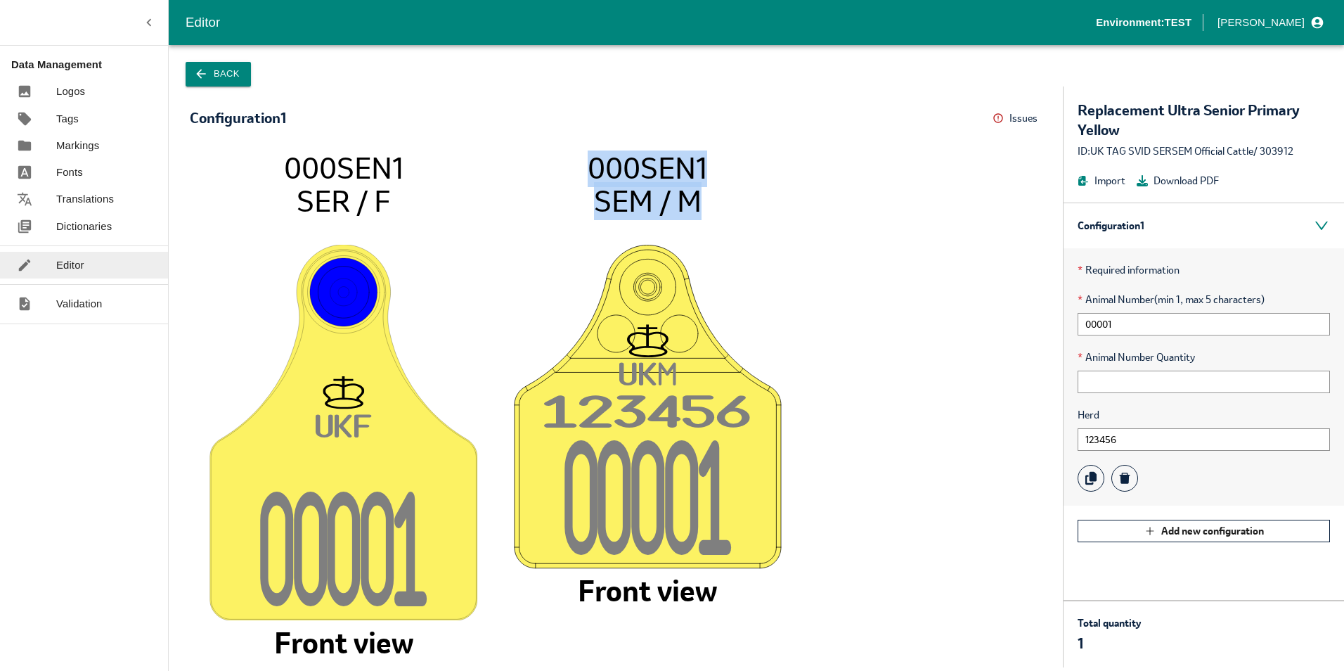
click at [744, 588] on icon "UK F 0000 1 000SEN1 SER / F Front view UK M 12345 6 0000 1 000SEN1 SEM / M Fron…" at bounding box center [616, 401] width 824 height 503
